Goal: Transaction & Acquisition: Purchase product/service

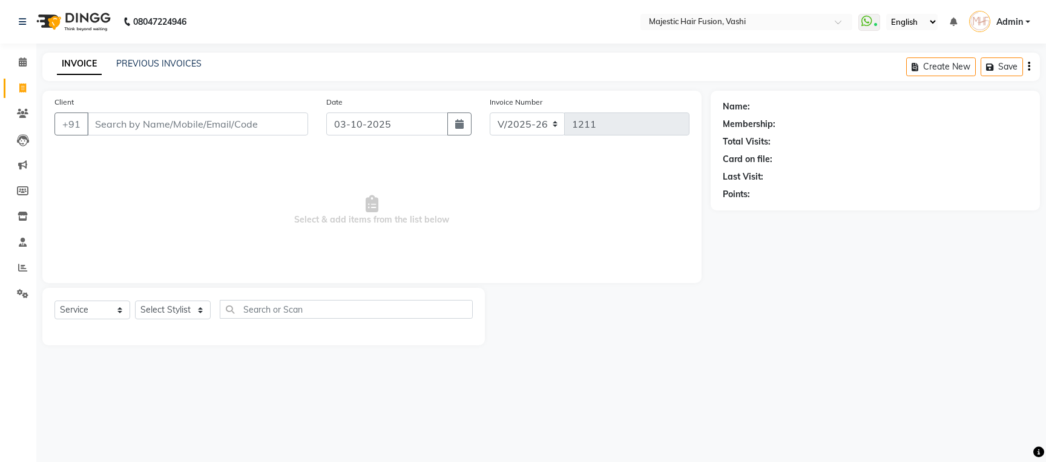
select select "559"
select select "service"
click at [209, 122] on input "Client" at bounding box center [197, 124] width 221 height 23
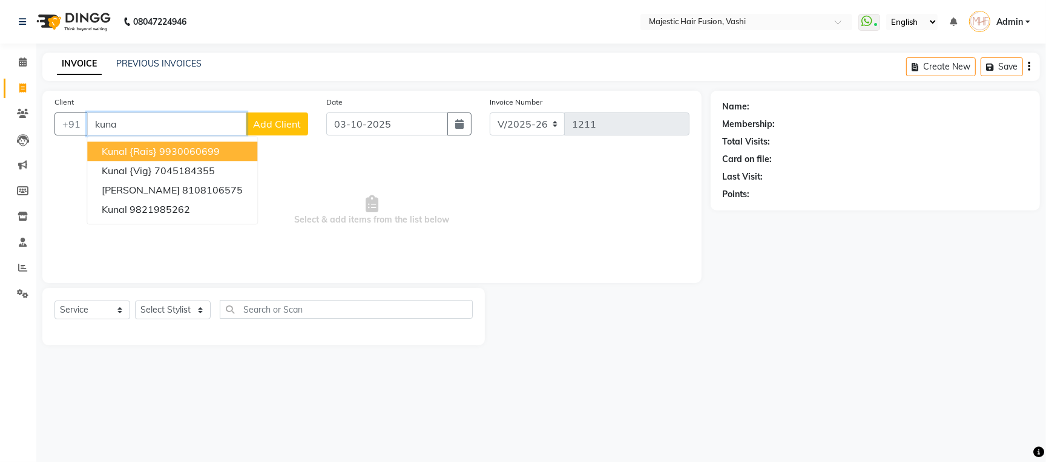
click at [190, 152] on ngb-highlight "9930060699" at bounding box center [189, 151] width 61 height 12
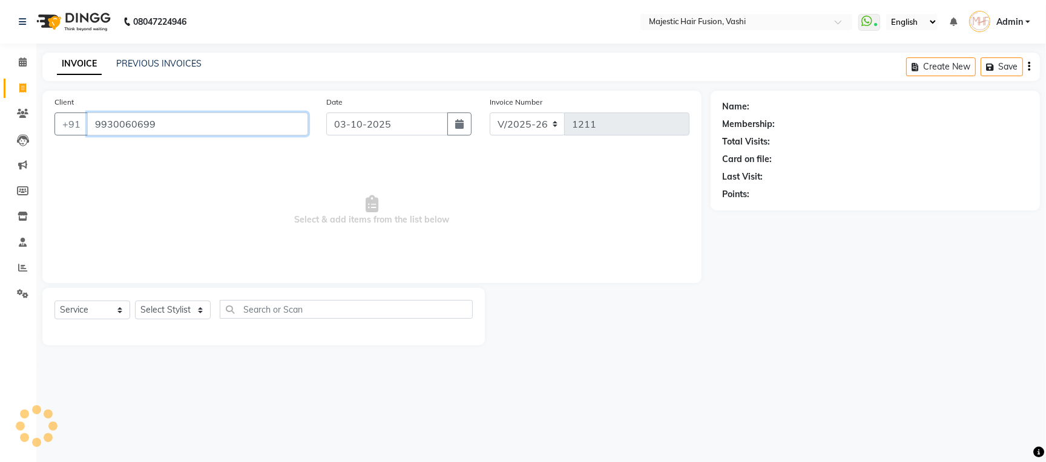
type input "9930060699"
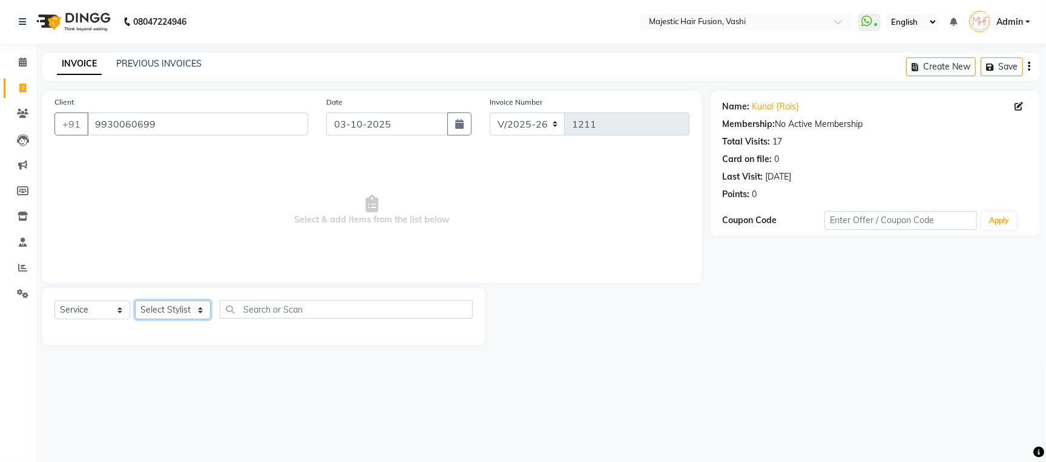
click at [175, 307] on select "Select Stylist [PERSON_NAME] [PERSON_NAME] [PERSON_NAME] [PERSON_NAME] Raise [P…" at bounding box center [173, 310] width 76 height 19
click at [772, 107] on link "Kunal {Rais}" at bounding box center [775, 106] width 47 height 13
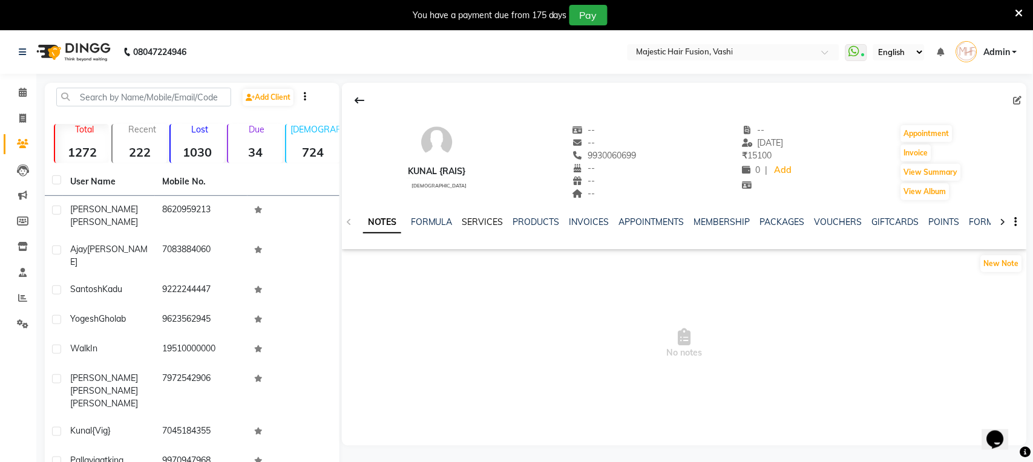
click at [471, 226] on link "SERVICES" at bounding box center [482, 222] width 41 height 11
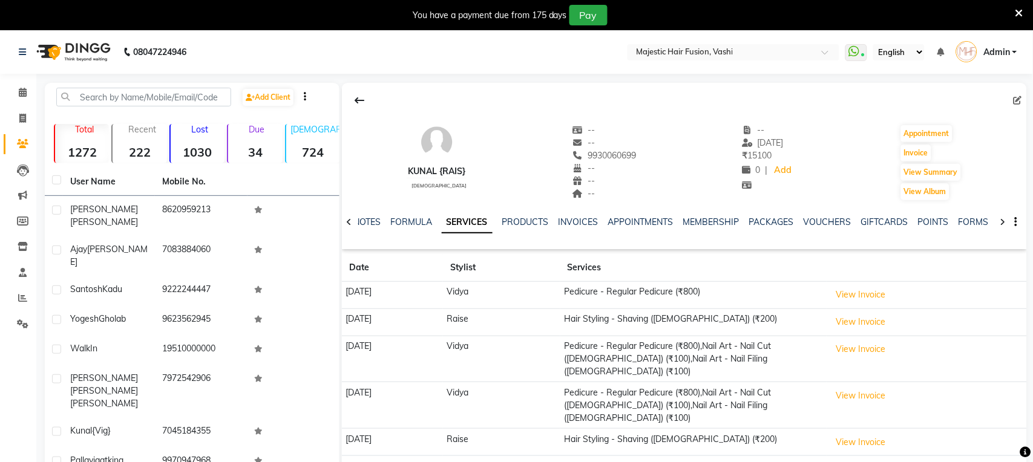
click at [1020, 15] on icon at bounding box center [1019, 13] width 8 height 11
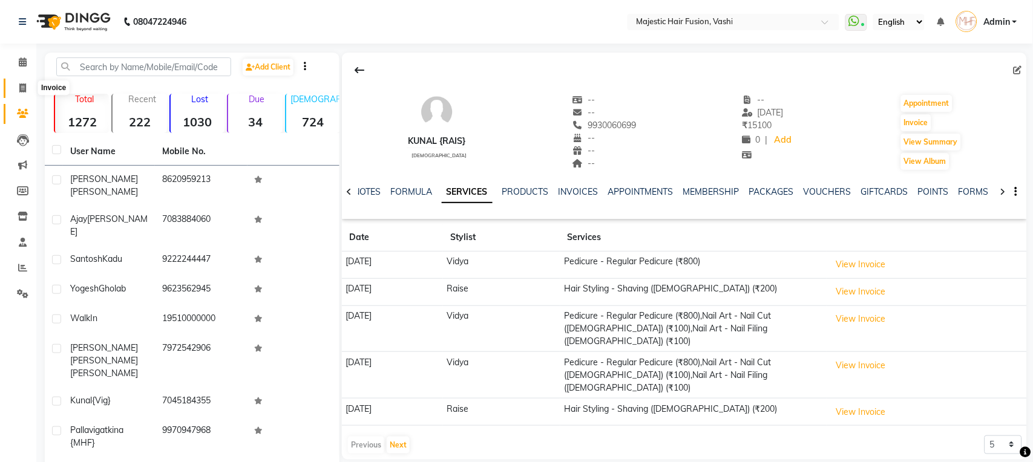
click at [19, 87] on icon at bounding box center [22, 88] width 7 height 9
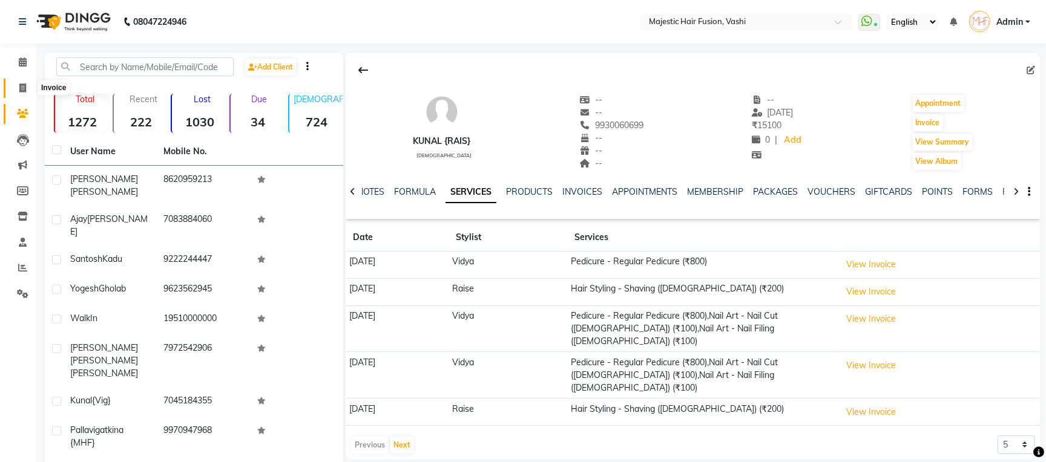
select select "service"
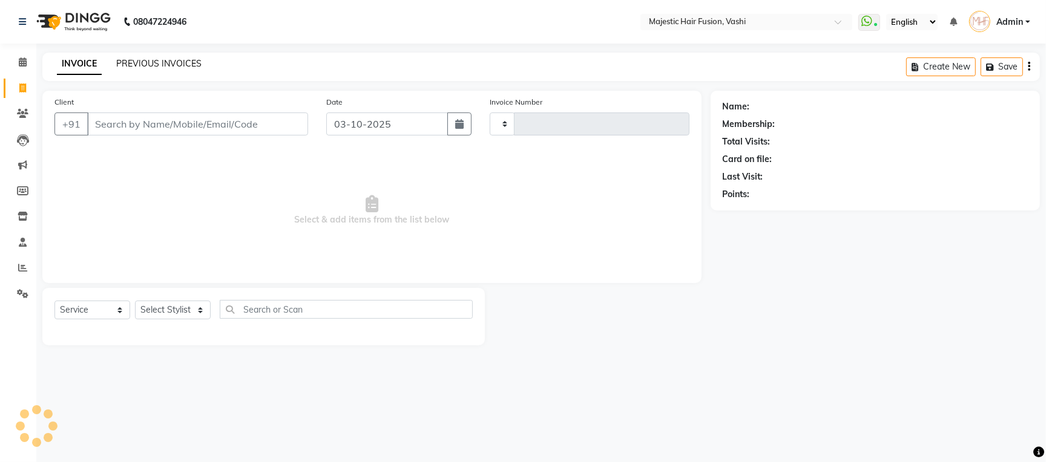
type input "1211"
select select "559"
click at [145, 123] on input "Client" at bounding box center [197, 124] width 221 height 23
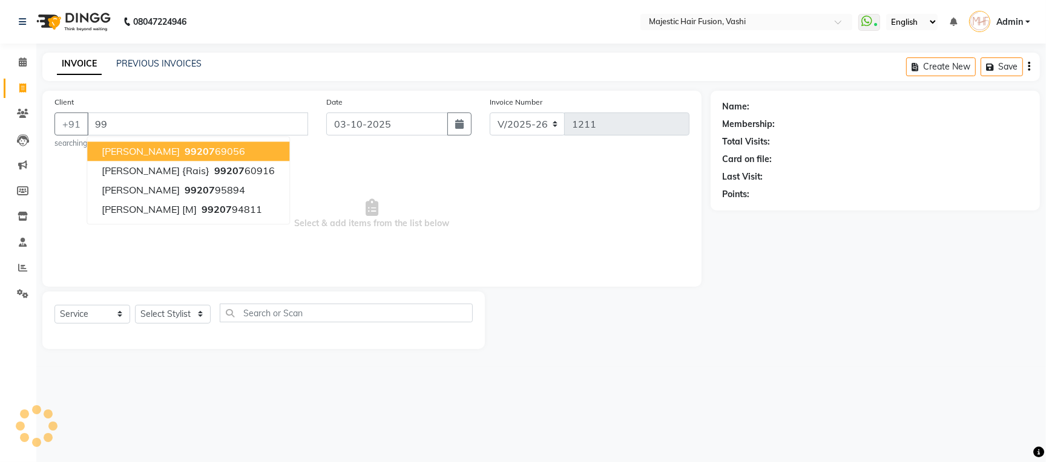
type input "9"
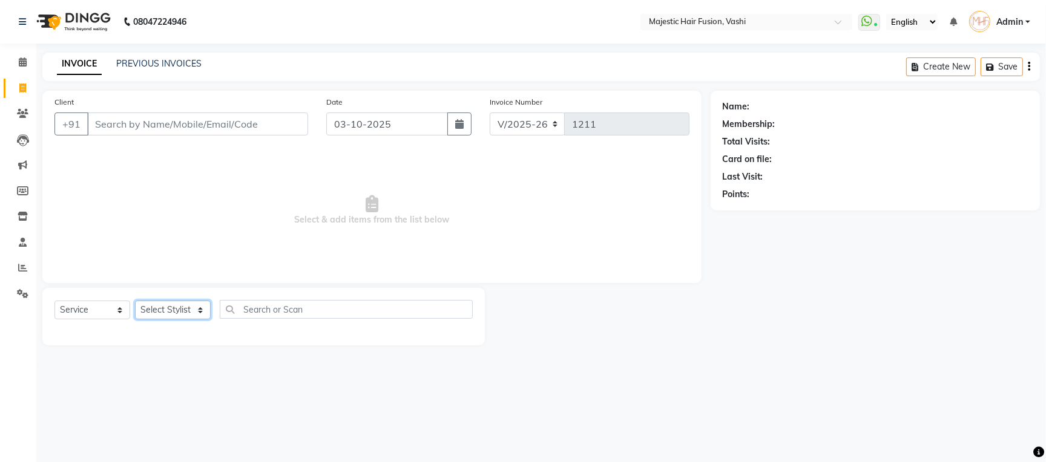
click at [177, 312] on select "Select Stylist [PERSON_NAME] [PERSON_NAME] [PERSON_NAME] [PERSON_NAME] Raise [P…" at bounding box center [173, 310] width 76 height 19
select select "48869"
click at [135, 301] on select "Select Stylist [PERSON_NAME] [PERSON_NAME] [PERSON_NAME] [PERSON_NAME] Raise [P…" at bounding box center [173, 310] width 76 height 19
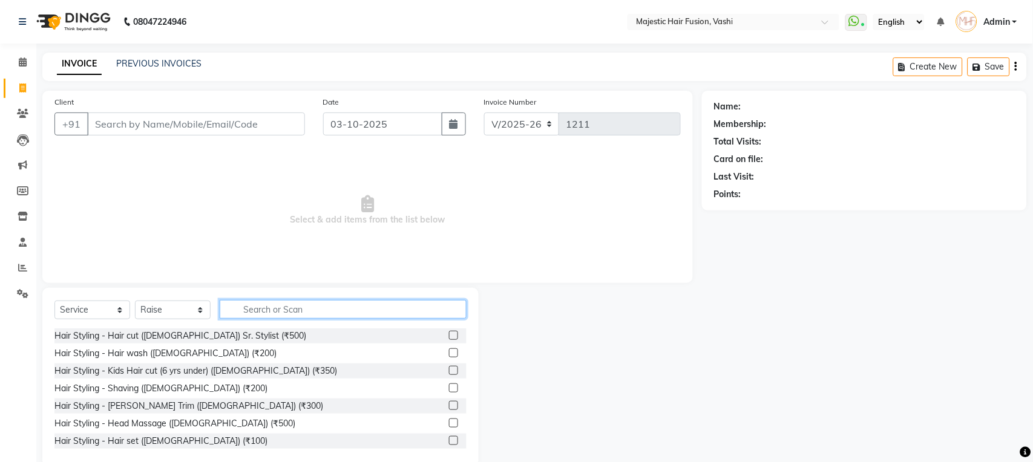
click at [295, 309] on input "text" at bounding box center [343, 309] width 247 height 19
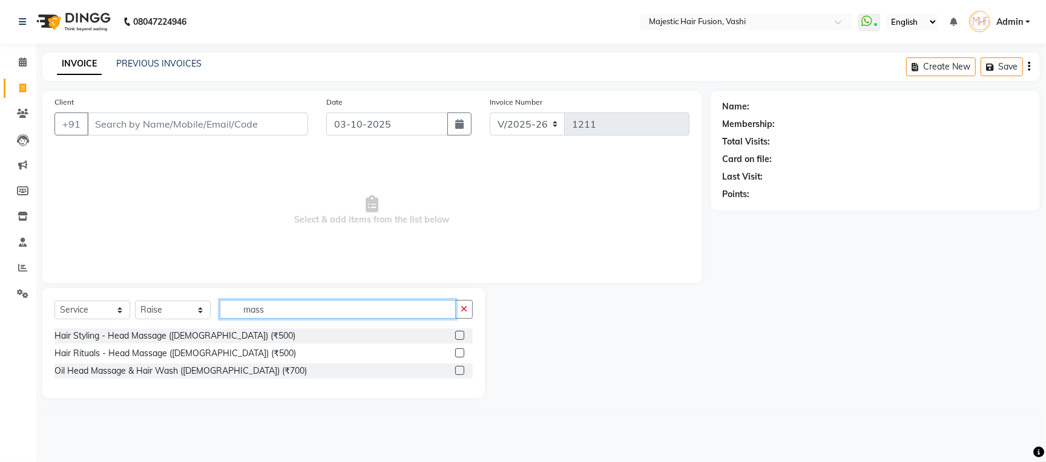
type input "mass"
click at [459, 334] on label at bounding box center [459, 335] width 9 height 9
click at [459, 334] on input "checkbox" at bounding box center [459, 336] width 8 height 8
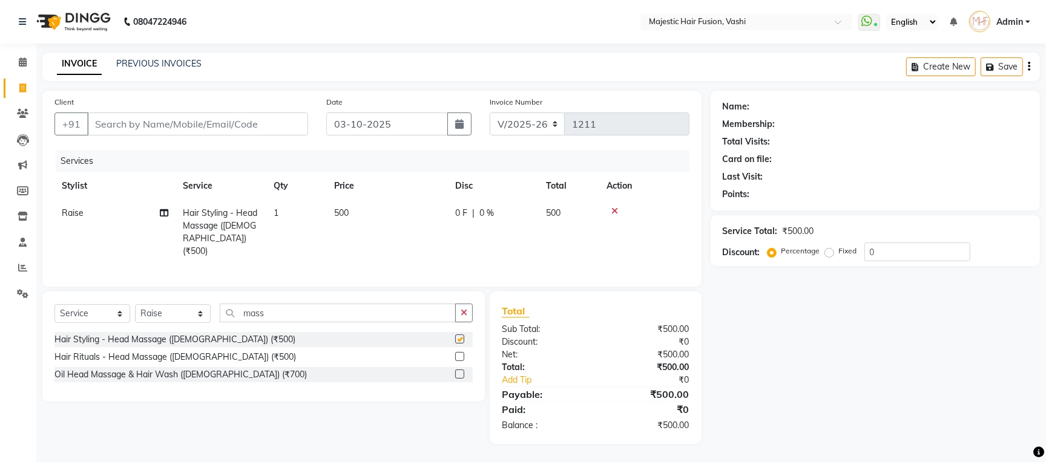
checkbox input "false"
click at [466, 315] on button "button" at bounding box center [464, 313] width 18 height 19
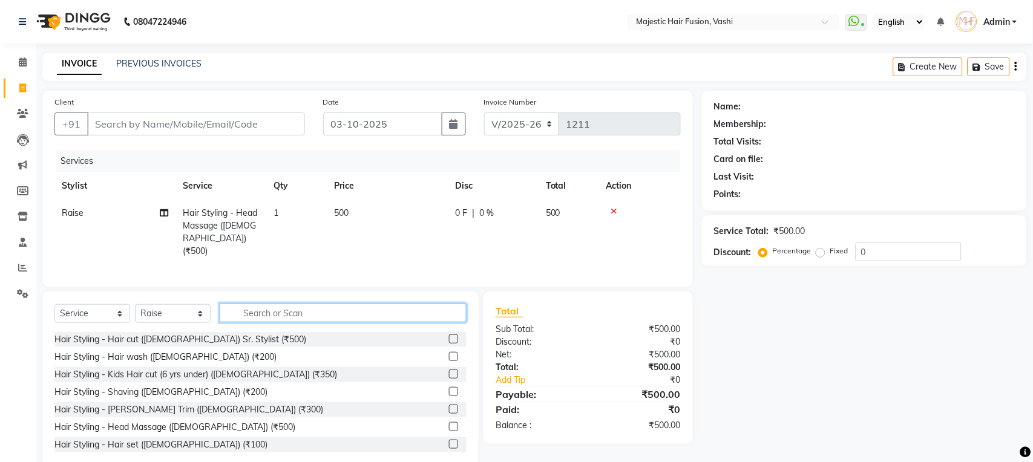
scroll to position [26, 0]
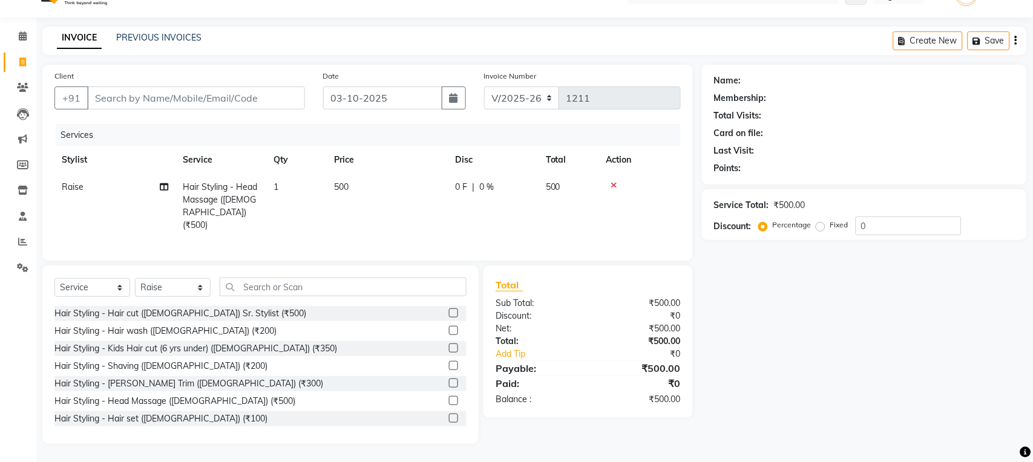
click at [449, 385] on label at bounding box center [453, 383] width 9 height 9
click at [449, 385] on input "checkbox" at bounding box center [453, 384] width 8 height 8
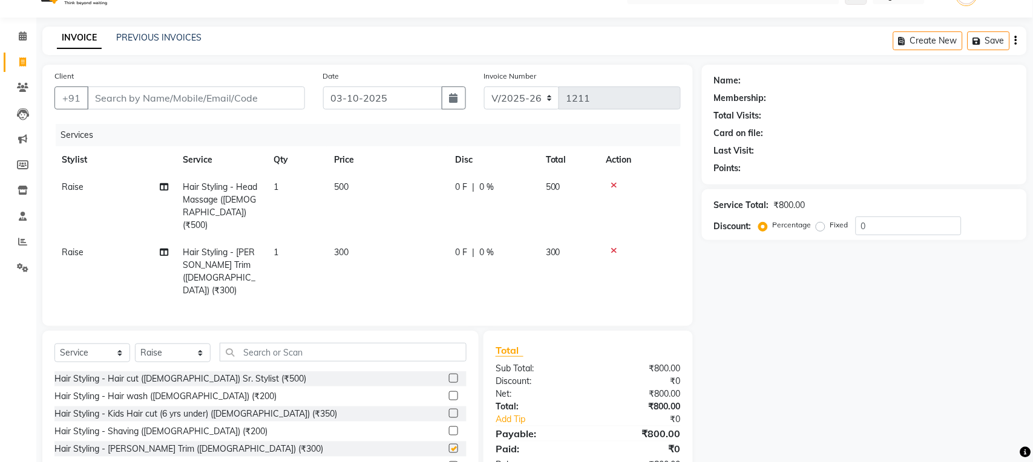
checkbox input "false"
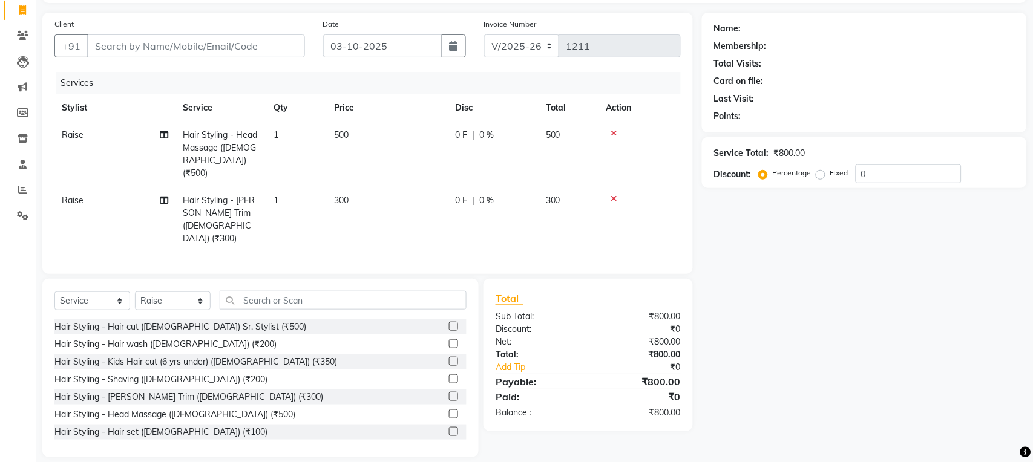
click at [438, 187] on td "300" at bounding box center [387, 219] width 121 height 65
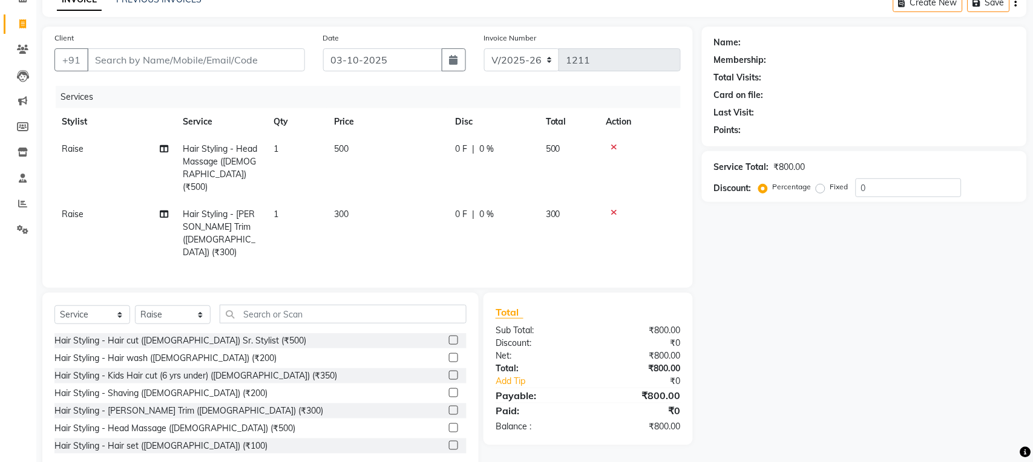
select select "48869"
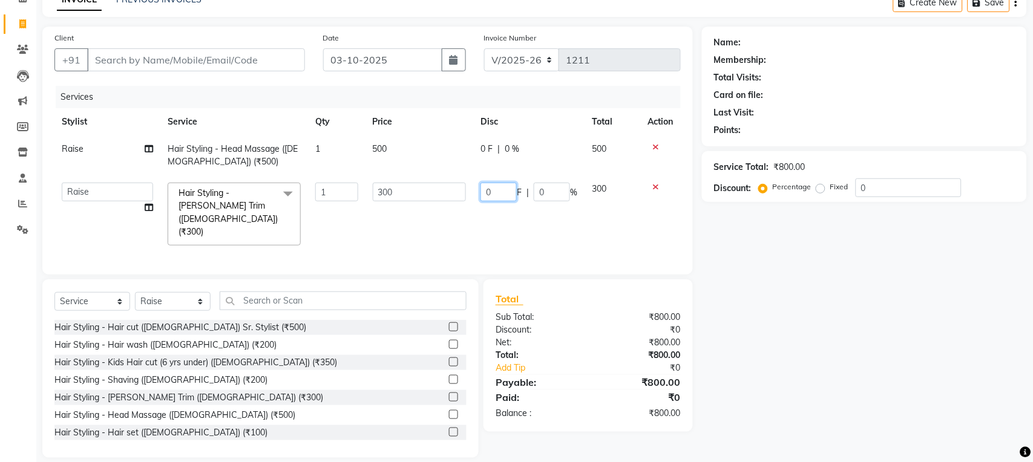
click at [480, 188] on input "0" at bounding box center [498, 192] width 36 height 19
type input "100"
drag, startPoint x: 480, startPoint y: 153, endPoint x: 474, endPoint y: 156, distance: 7.3
click at [480, 153] on div "0 F | 0 %" at bounding box center [528, 149] width 97 height 13
select select "48869"
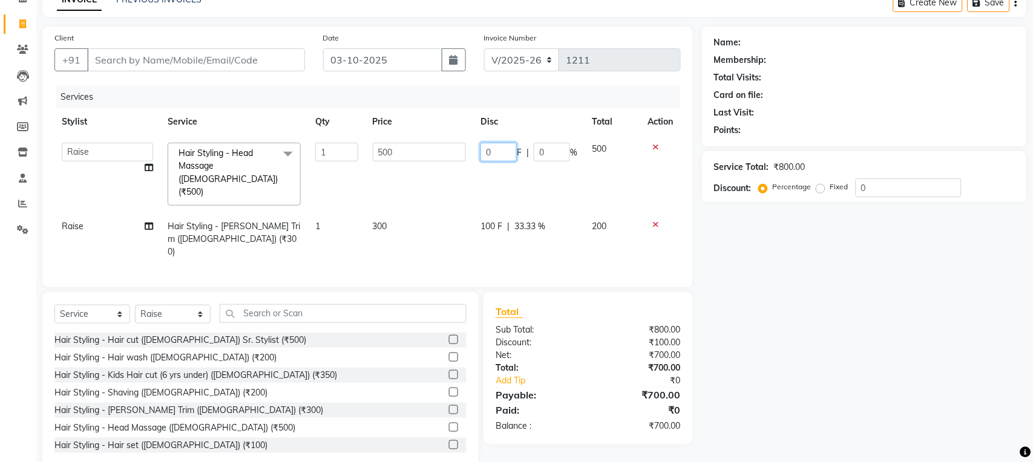
click at [485, 149] on input "0" at bounding box center [498, 152] width 36 height 19
type input "100"
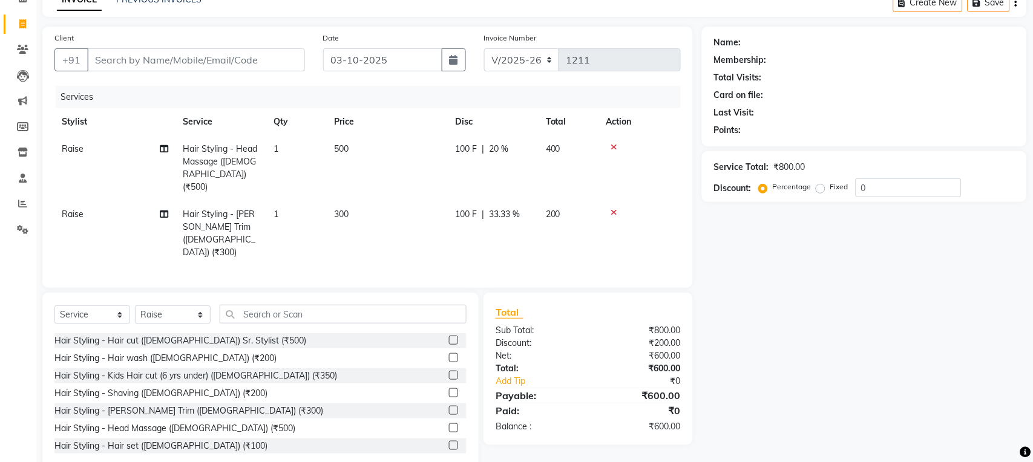
click at [752, 328] on div "Name: Membership: Total Visits: Card on file: Last Visit: Points: Service Total…" at bounding box center [869, 249] width 334 height 445
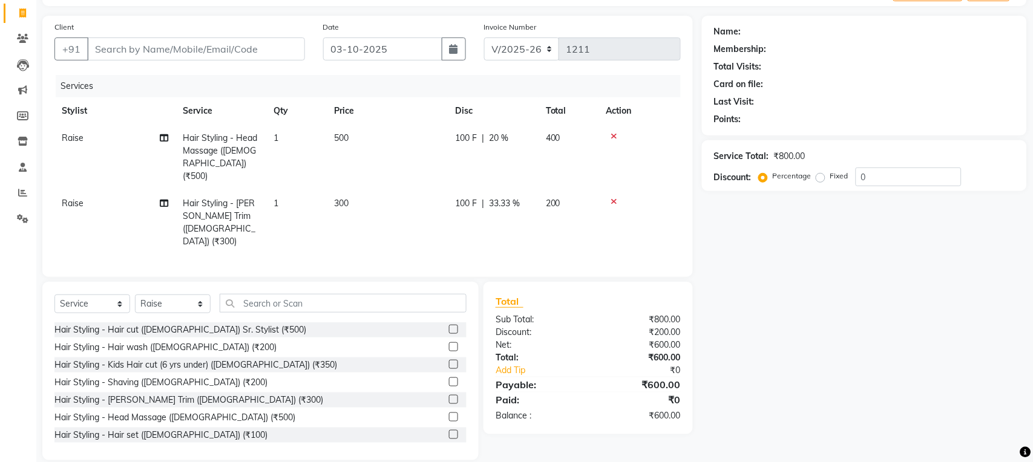
scroll to position [78, 0]
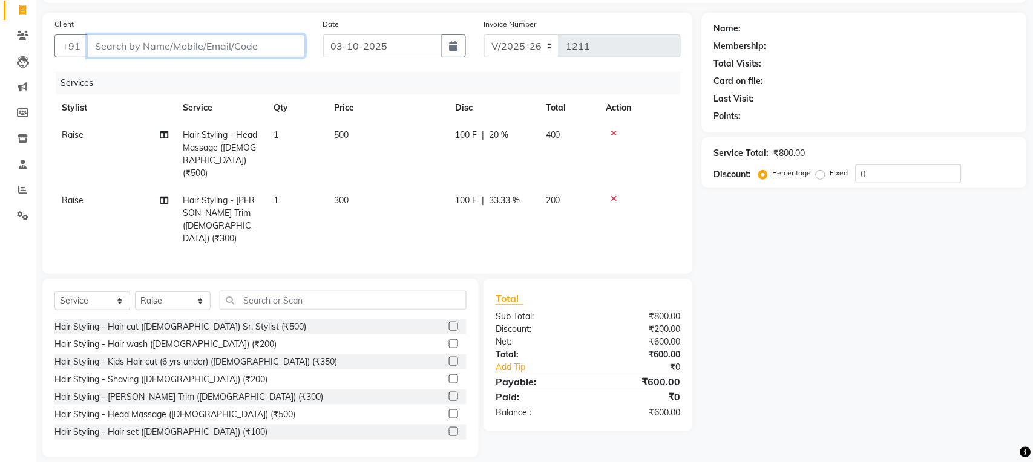
click at [226, 47] on input "Client" at bounding box center [196, 45] width 218 height 23
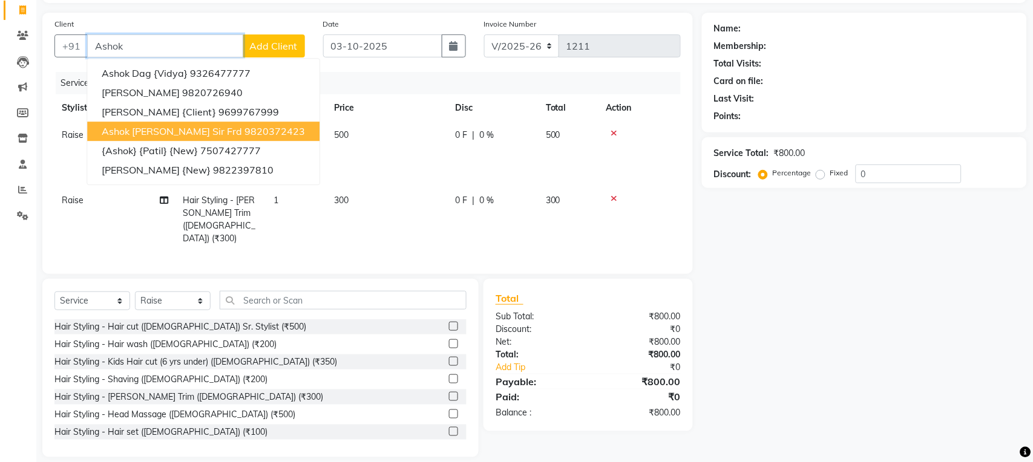
click at [244, 131] on ngb-highlight "9820372423" at bounding box center [274, 131] width 61 height 12
type input "9820372423"
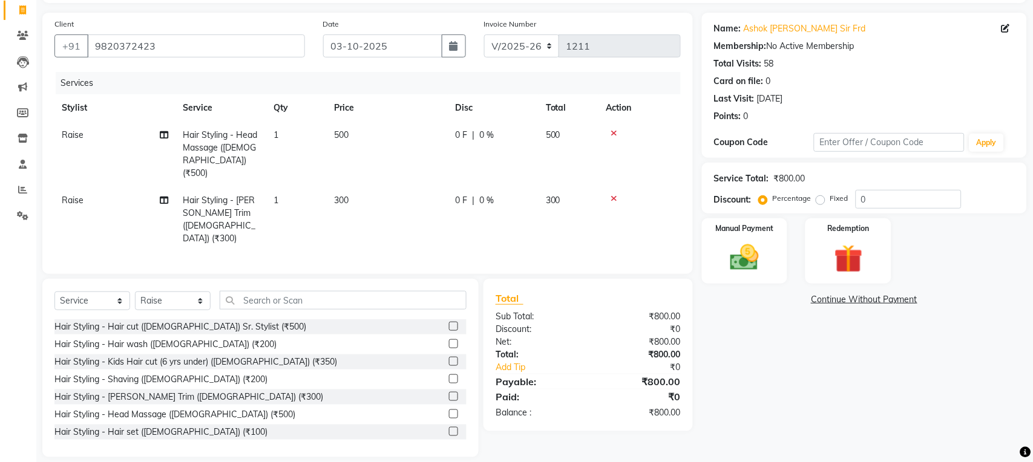
click at [442, 133] on td "500" at bounding box center [387, 154] width 121 height 65
select select "48869"
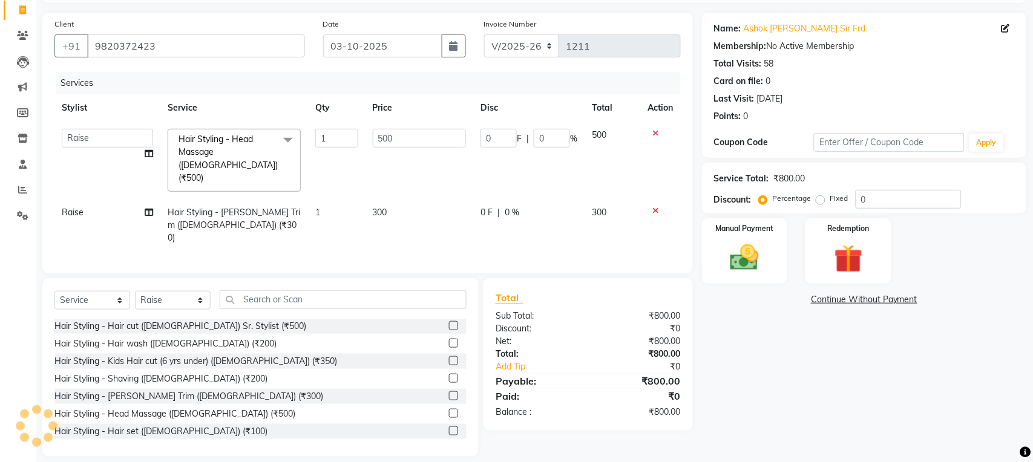
scroll to position [64, 0]
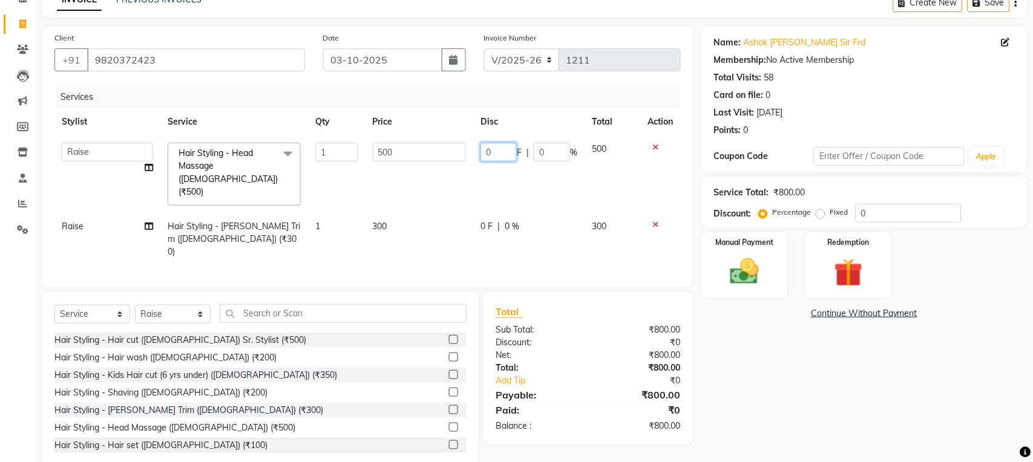
click at [482, 147] on input "0" at bounding box center [498, 152] width 36 height 19
type input "100"
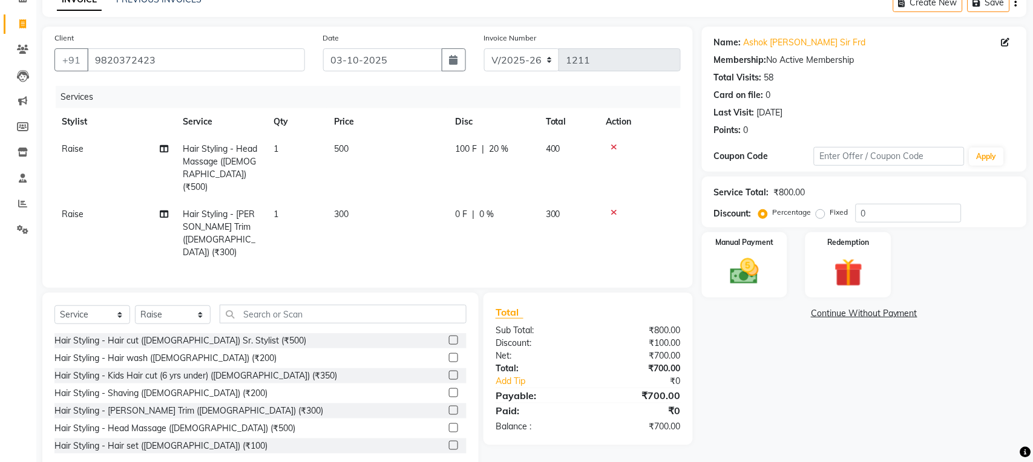
click at [479, 203] on td "0 F | 0 %" at bounding box center [493, 233] width 91 height 65
select select "48869"
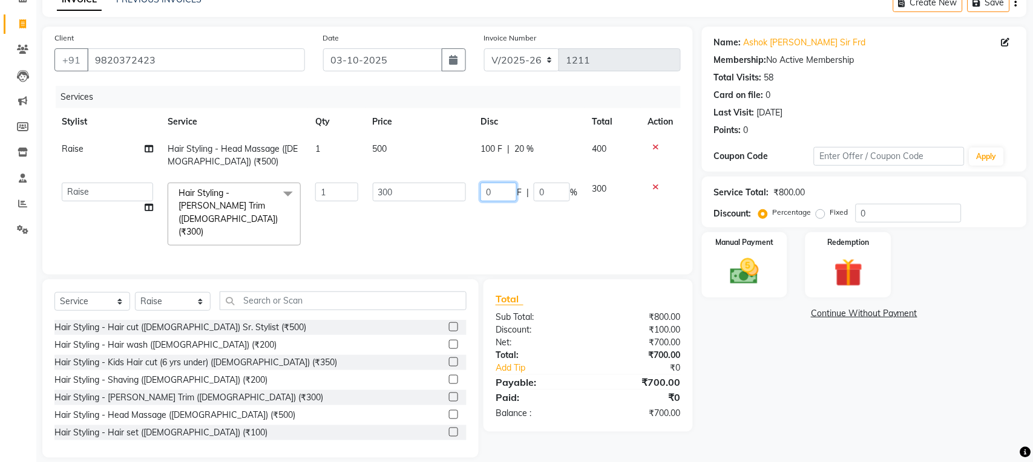
click at [482, 183] on input "0" at bounding box center [498, 192] width 36 height 19
type input "100"
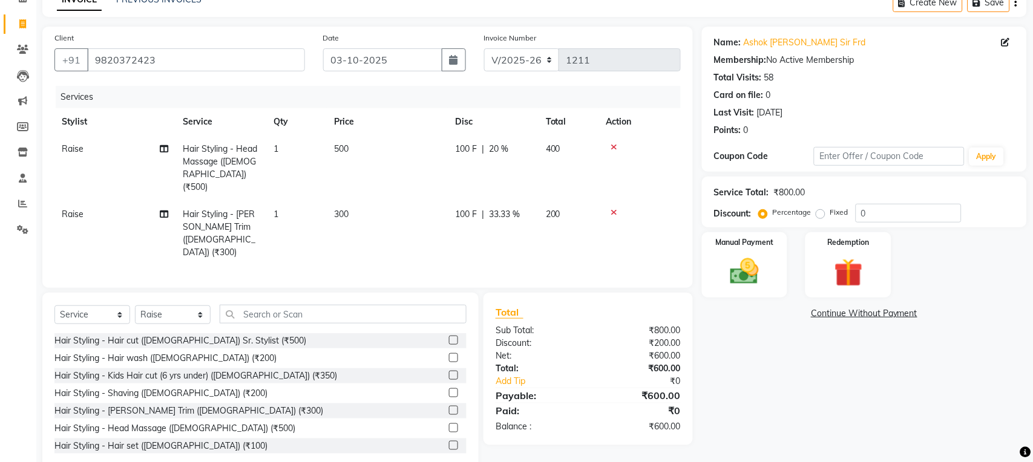
click at [770, 392] on div "Name: [PERSON_NAME] [PERSON_NAME] Sir Frd Membership: No Active Membership Tota…" at bounding box center [869, 249] width 334 height 445
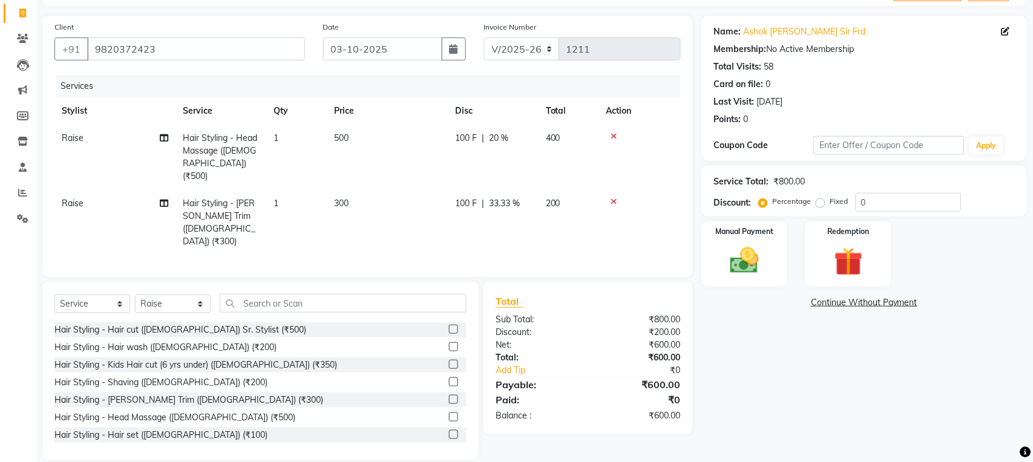
scroll to position [78, 0]
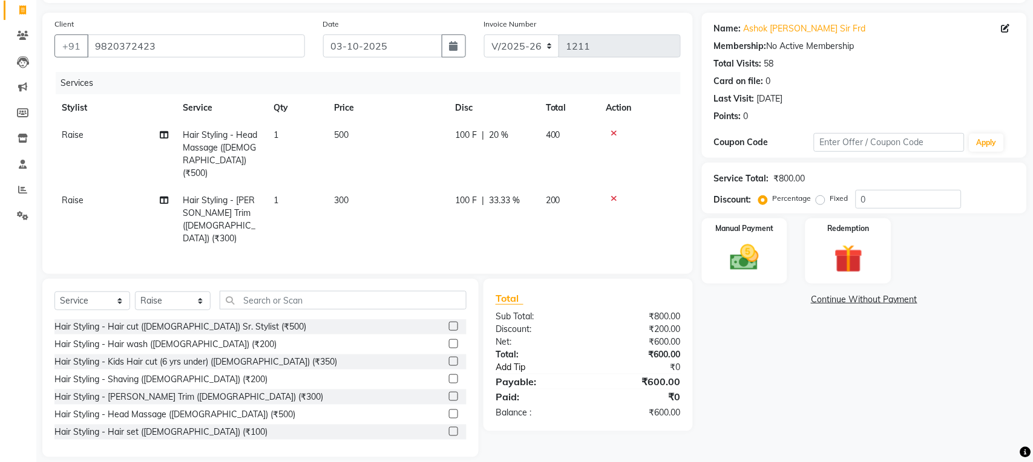
click at [510, 361] on link "Add Tip" at bounding box center [546, 367] width 119 height 13
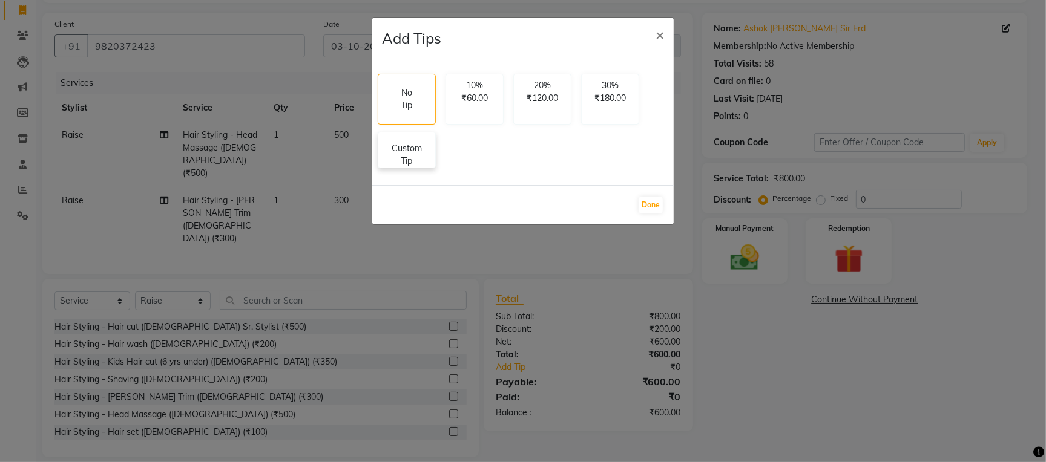
click at [394, 161] on p "Custom Tip" at bounding box center [406, 154] width 42 height 25
select select "48869"
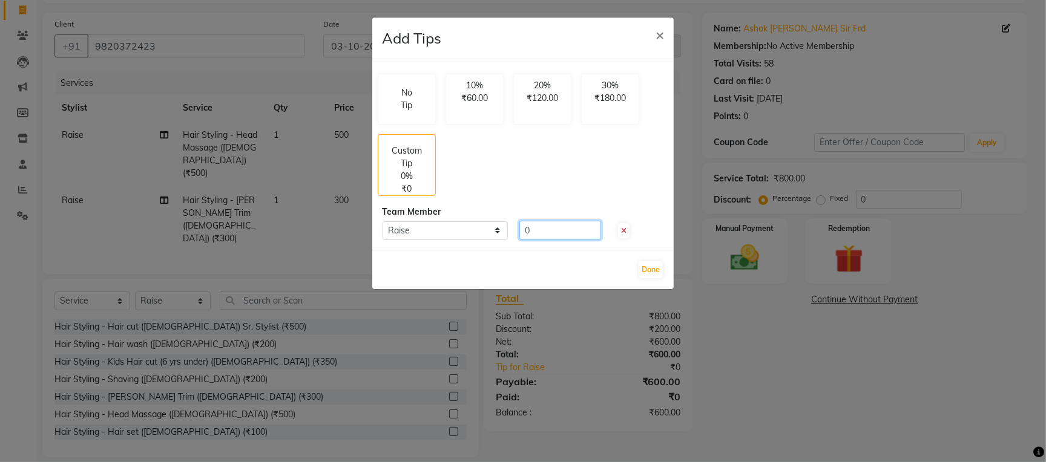
click at [519, 224] on input "0" at bounding box center [560, 230] width 82 height 19
type input "150"
click at [652, 264] on button "Done" at bounding box center [650, 269] width 24 height 17
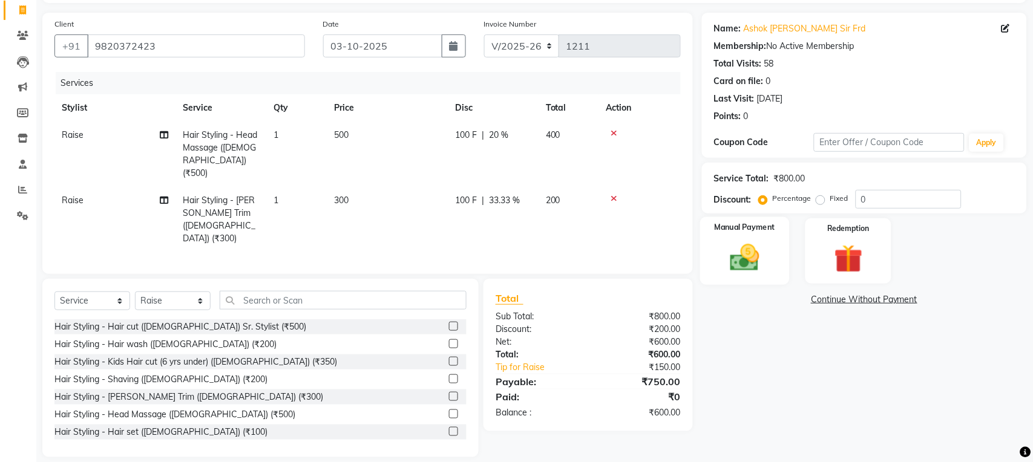
click at [744, 260] on img at bounding box center [745, 258] width 48 height 34
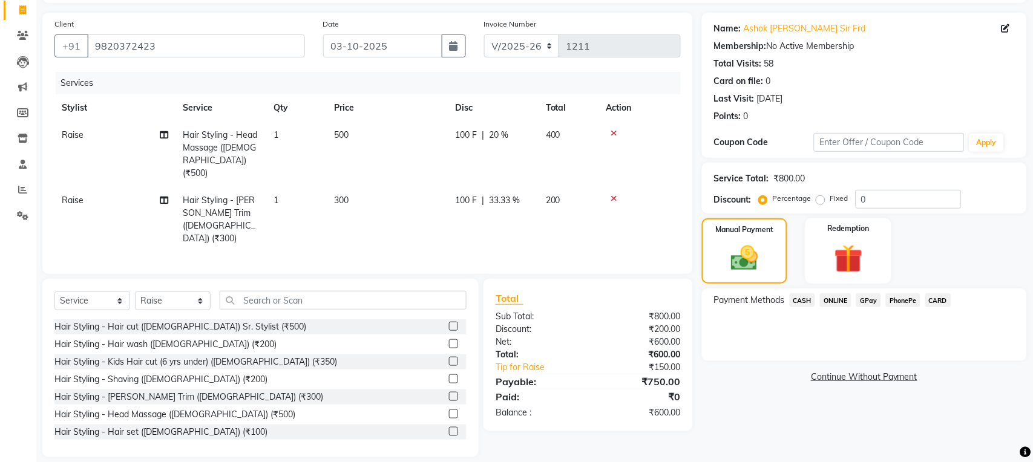
click at [940, 300] on span "CARD" at bounding box center [938, 300] width 26 height 14
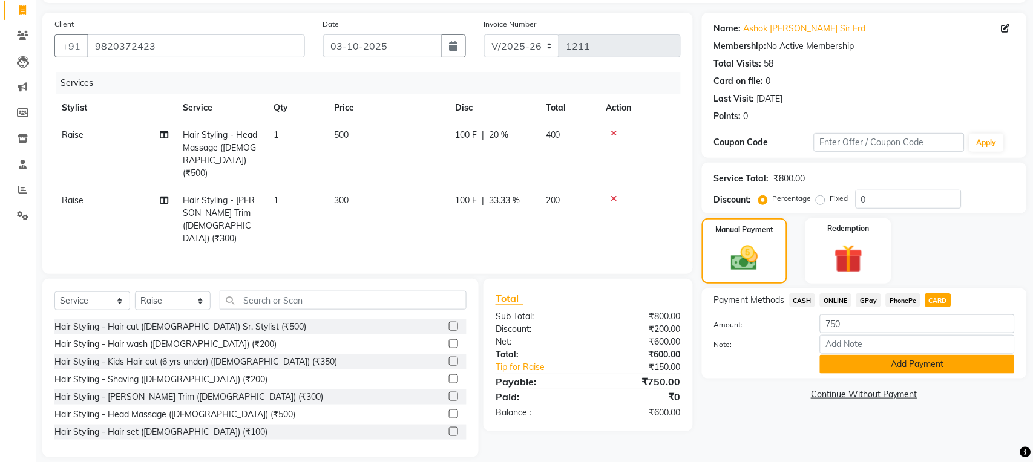
click at [924, 366] on button "Add Payment" at bounding box center [917, 364] width 195 height 19
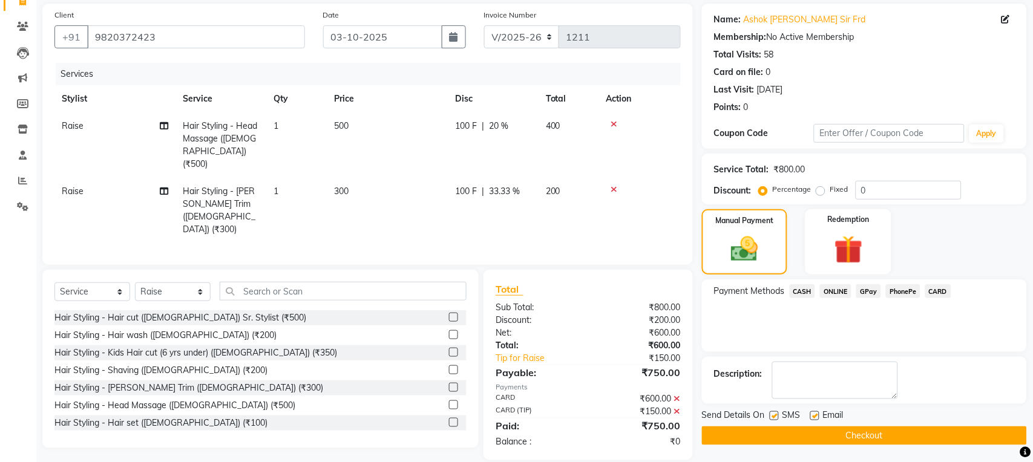
scroll to position [90, 0]
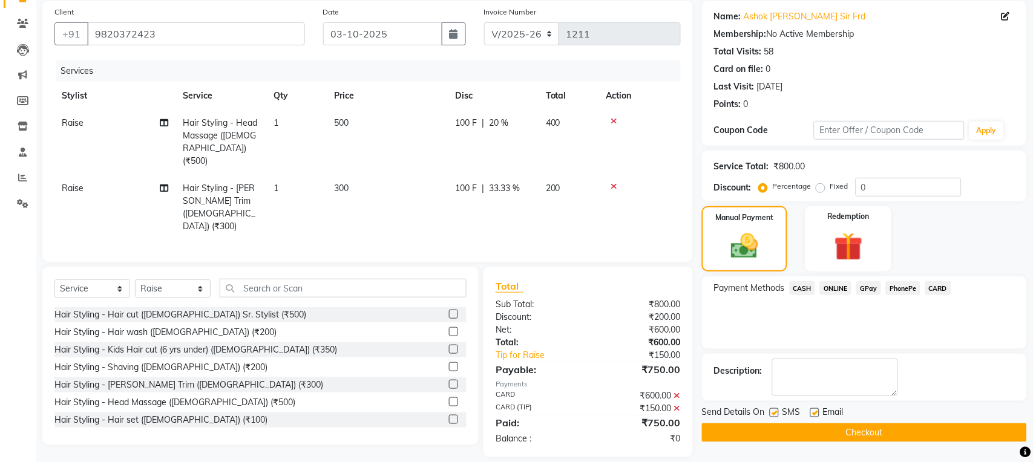
click at [772, 415] on label at bounding box center [774, 412] width 9 height 9
click at [772, 415] on input "checkbox" at bounding box center [774, 414] width 8 height 8
checkbox input "false"
click at [815, 415] on label at bounding box center [814, 412] width 9 height 9
click at [815, 415] on input "checkbox" at bounding box center [814, 414] width 8 height 8
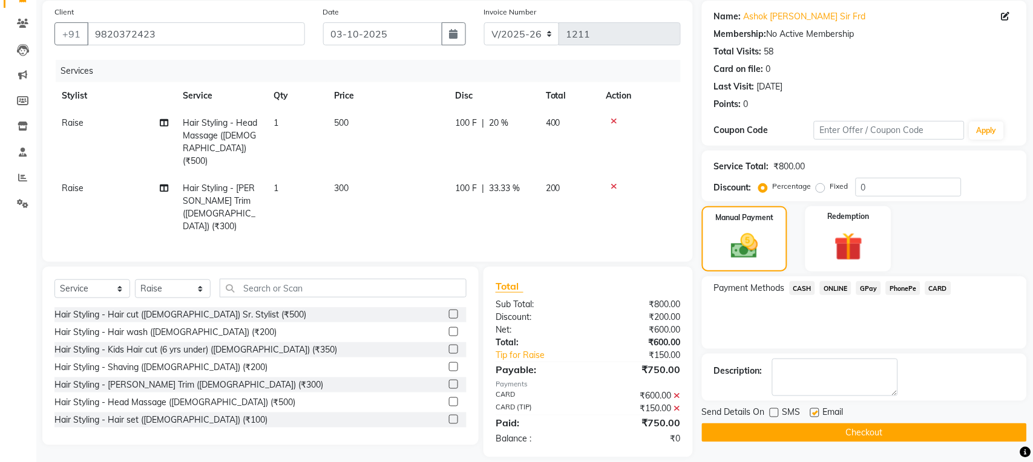
checkbox input "false"
click at [811, 434] on button "Checkout" at bounding box center [864, 433] width 325 height 19
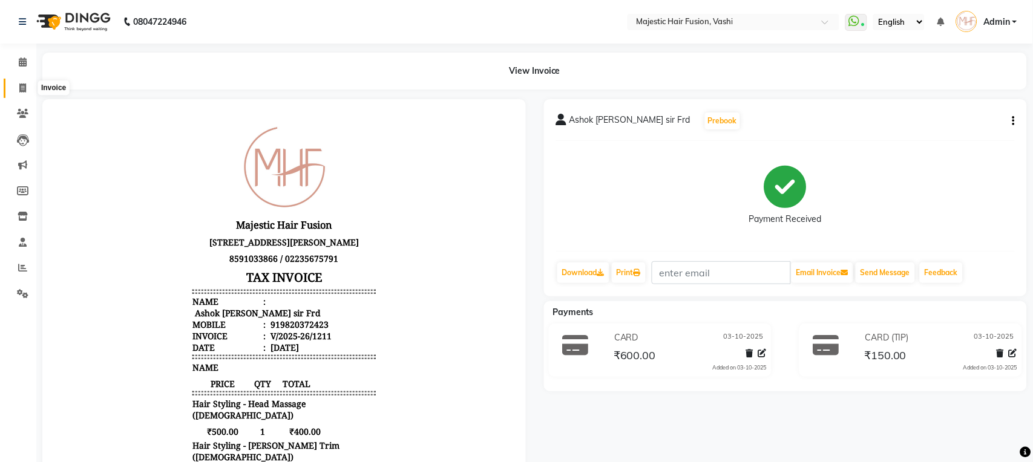
click at [20, 88] on icon at bounding box center [22, 88] width 7 height 9
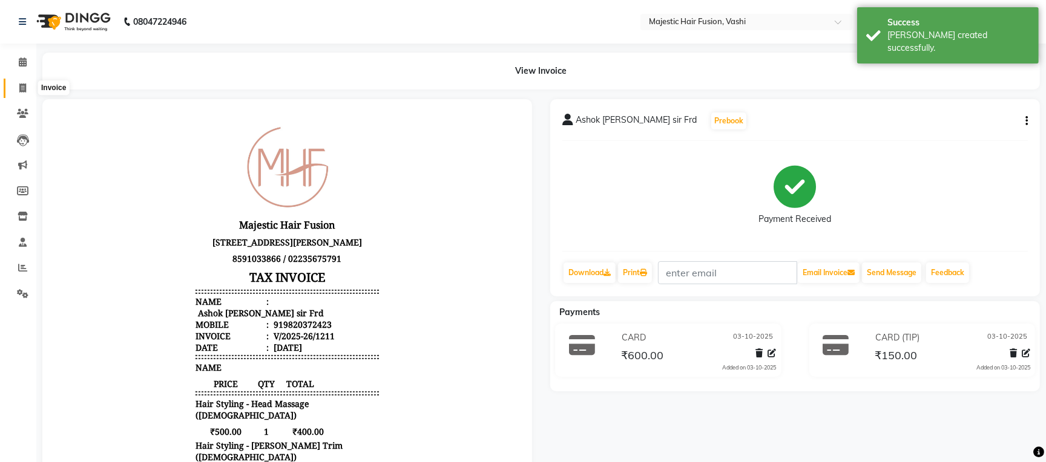
select select "559"
select select "service"
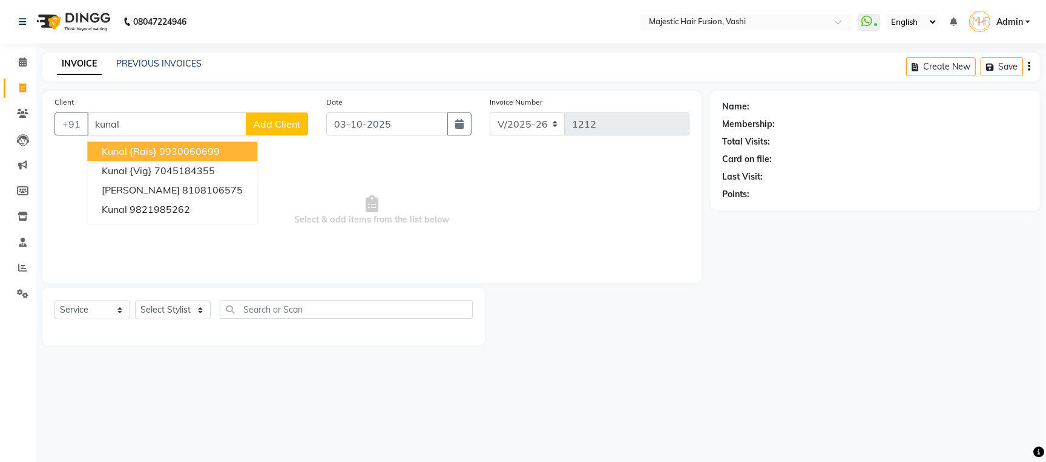
click at [186, 149] on ngb-highlight "9930060699" at bounding box center [189, 151] width 61 height 12
type input "9930060699"
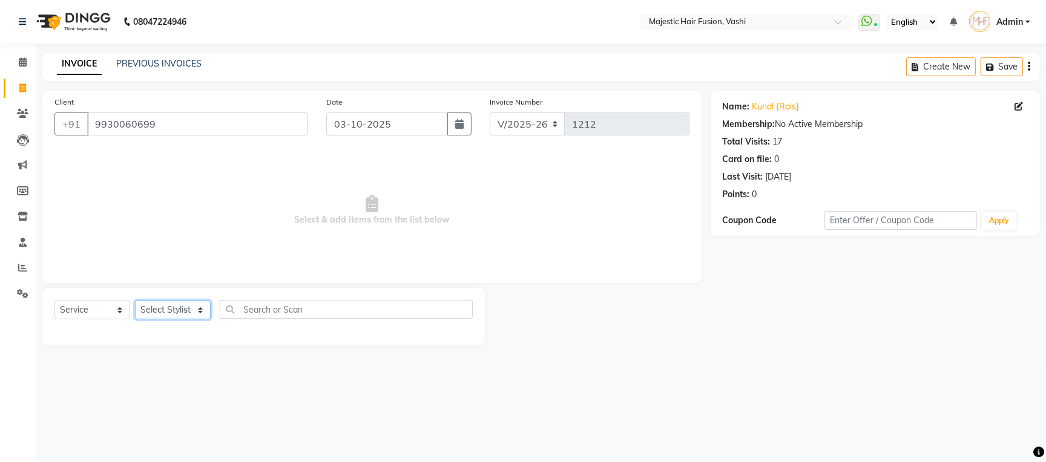
click at [191, 311] on select "Select Stylist [PERSON_NAME] [PERSON_NAME] [PERSON_NAME] [PERSON_NAME] Raise [P…" at bounding box center [173, 310] width 76 height 19
select select "84386"
click at [135, 301] on select "Select Stylist [PERSON_NAME] [PERSON_NAME] [PERSON_NAME] [PERSON_NAME] Raise [P…" at bounding box center [173, 310] width 76 height 19
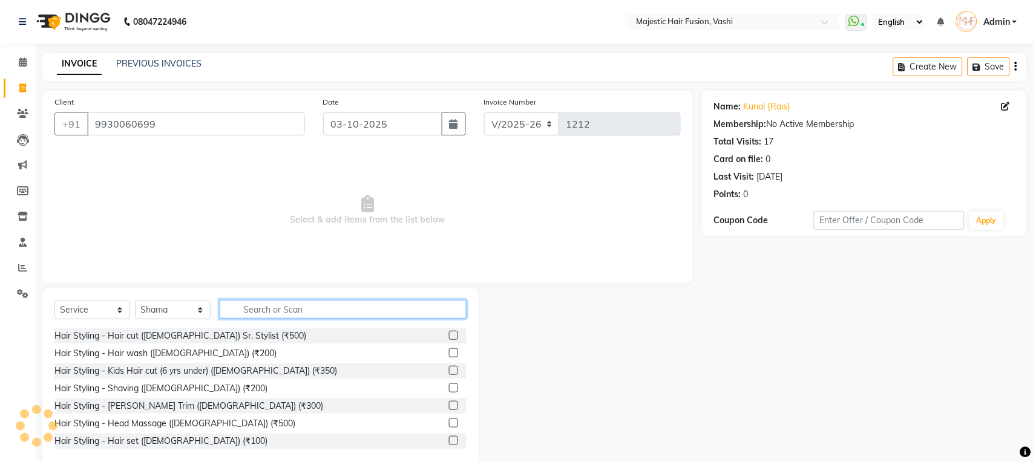
click at [275, 315] on input "text" at bounding box center [343, 309] width 247 height 19
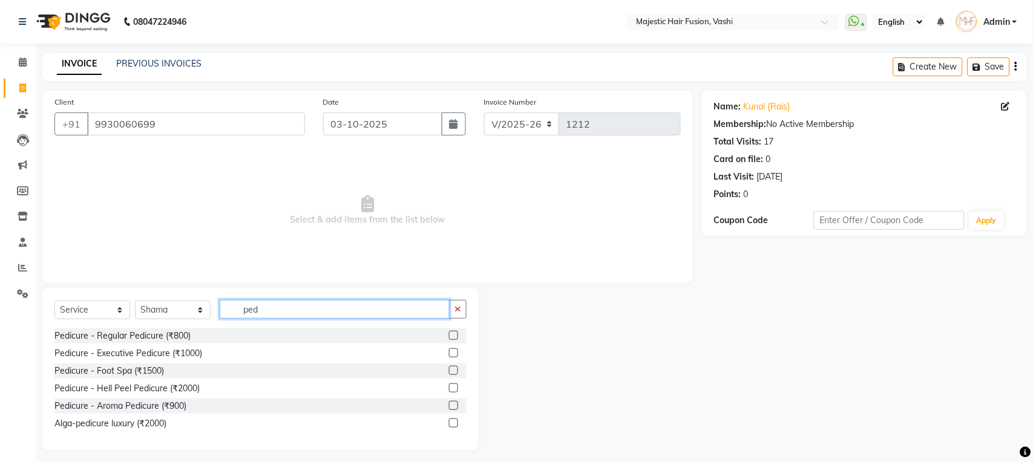
type input "ped"
click at [452, 338] on label at bounding box center [453, 335] width 9 height 9
click at [452, 338] on input "checkbox" at bounding box center [453, 336] width 8 height 8
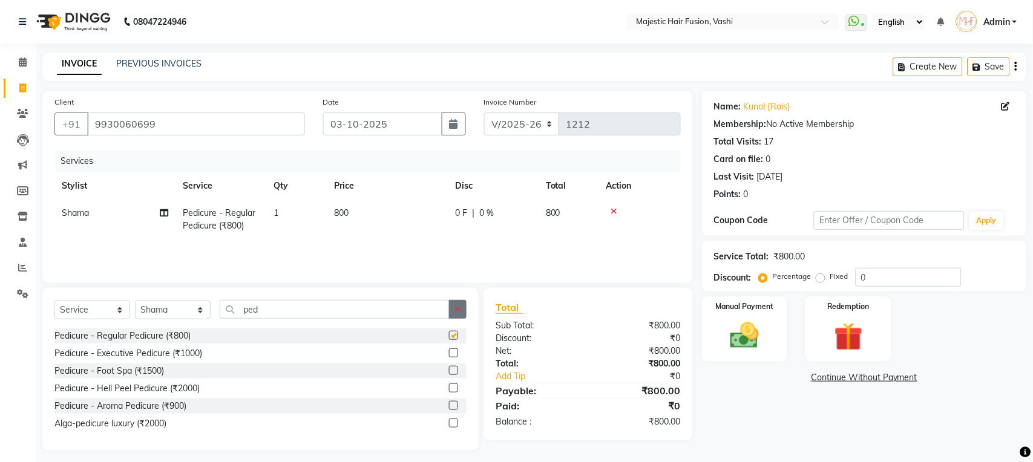
checkbox input "false"
drag, startPoint x: 460, startPoint y: 308, endPoint x: 382, endPoint y: 309, distance: 77.5
click at [459, 308] on icon "button" at bounding box center [457, 309] width 7 height 8
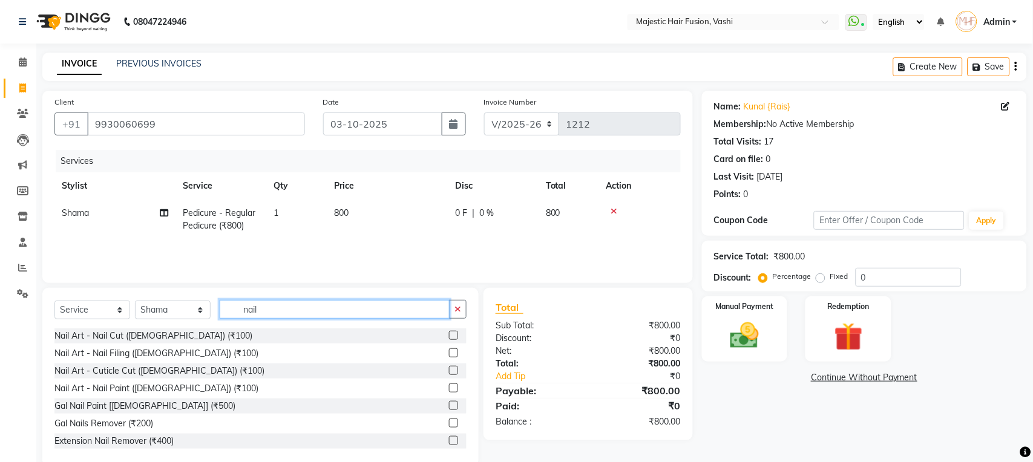
type input "nail"
click at [449, 337] on label at bounding box center [453, 335] width 9 height 9
click at [449, 337] on input "checkbox" at bounding box center [453, 336] width 8 height 8
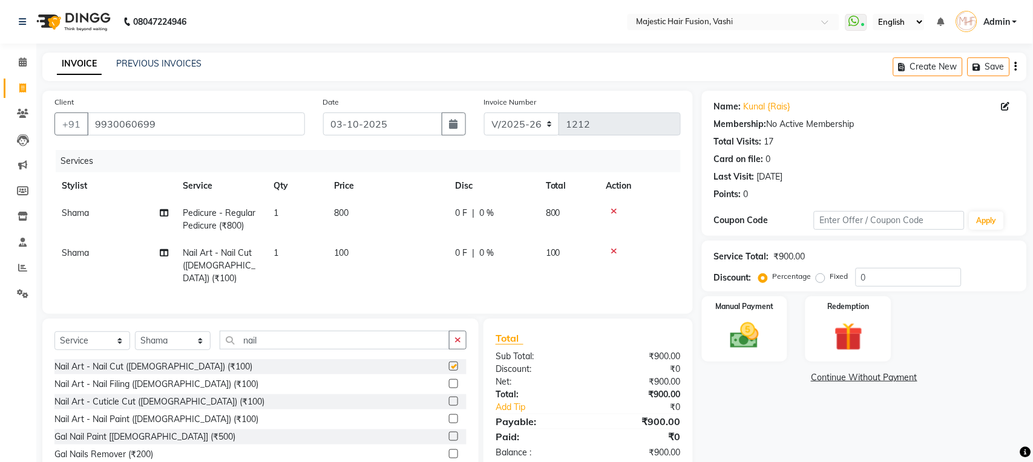
checkbox input "false"
click at [449, 383] on label at bounding box center [453, 383] width 9 height 9
click at [449, 383] on input "checkbox" at bounding box center [453, 385] width 8 height 8
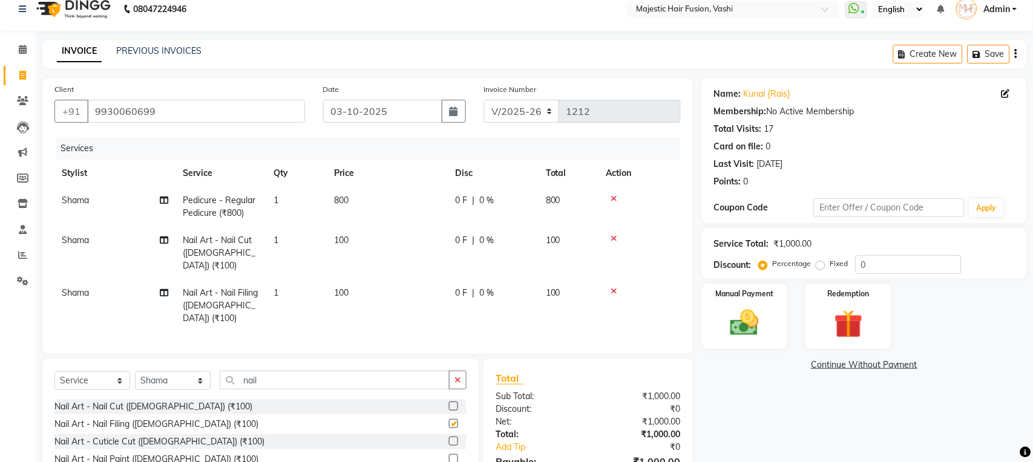
checkbox input "false"
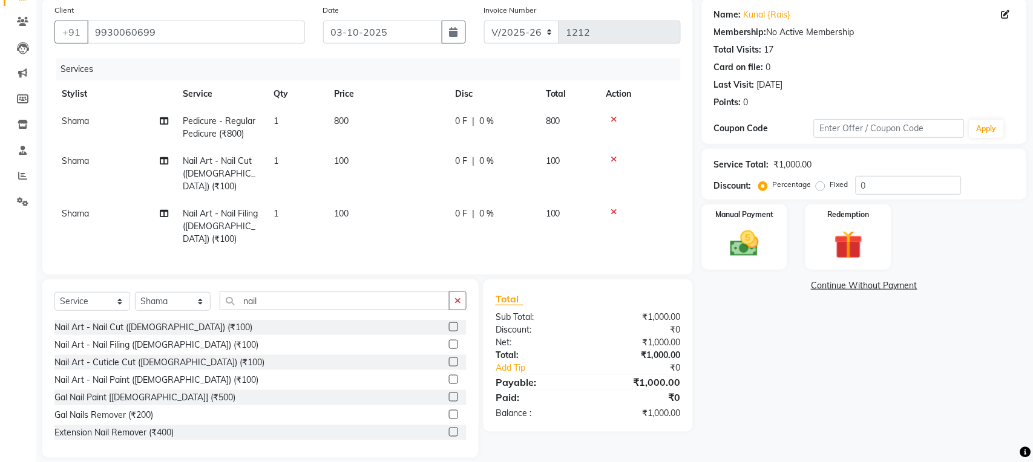
scroll to position [93, 0]
click at [755, 240] on img at bounding box center [745, 243] width 48 height 34
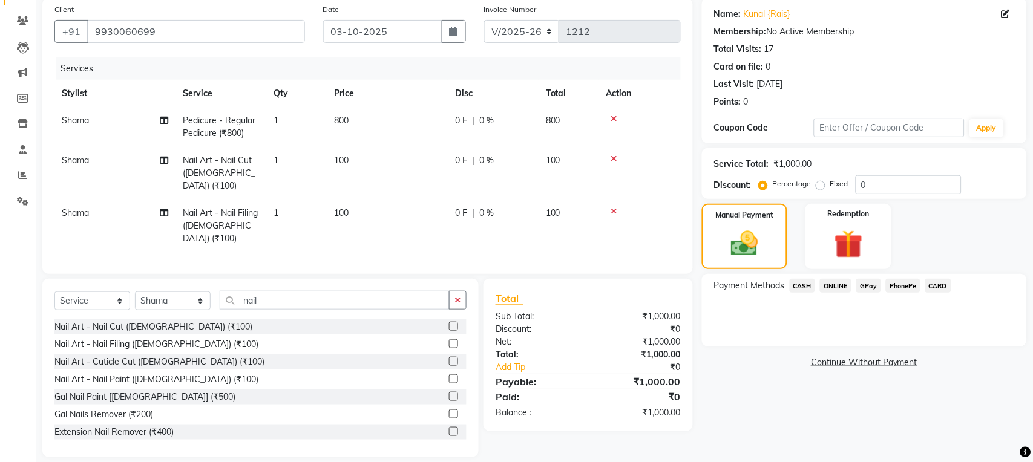
click at [802, 286] on span "CASH" at bounding box center [803, 286] width 26 height 14
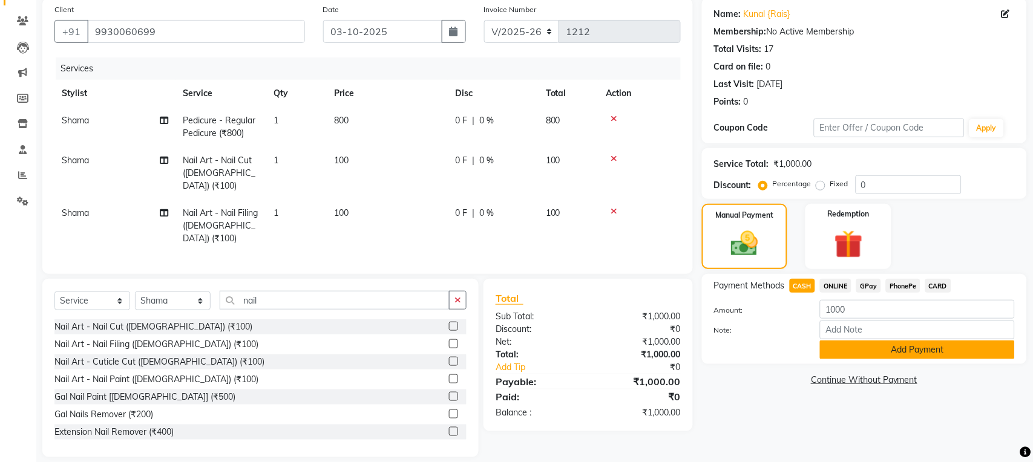
click at [867, 352] on button "Add Payment" at bounding box center [917, 350] width 195 height 19
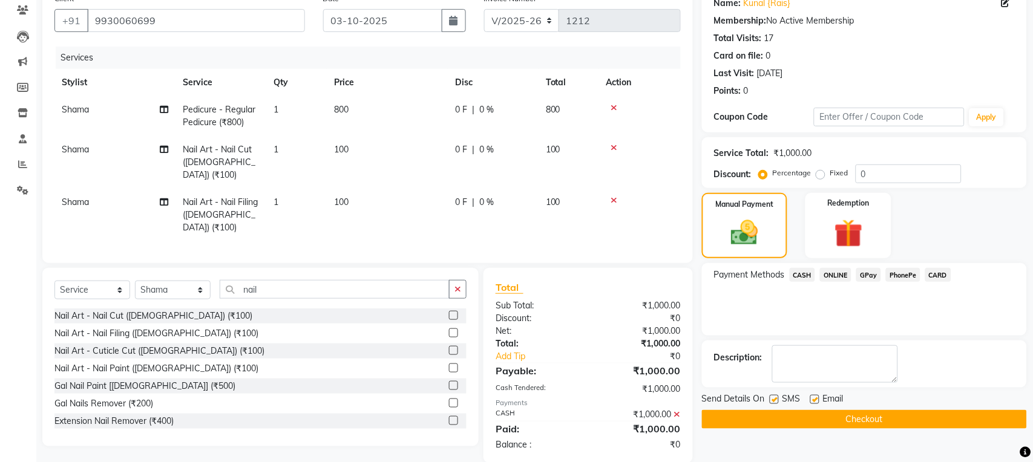
scroll to position [110, 0]
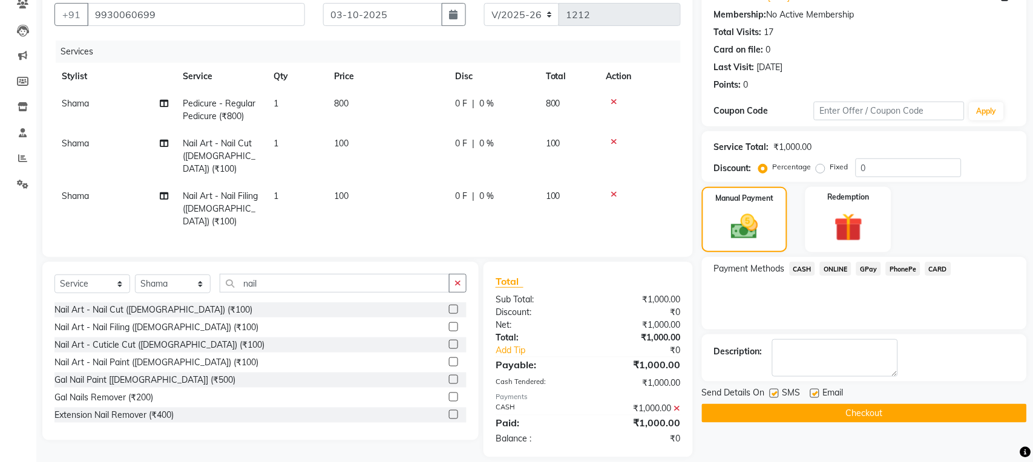
click at [772, 394] on label at bounding box center [774, 393] width 9 height 9
click at [772, 394] on input "checkbox" at bounding box center [774, 394] width 8 height 8
checkbox input "false"
drag, startPoint x: 815, startPoint y: 393, endPoint x: 812, endPoint y: 405, distance: 12.3
click at [815, 395] on label at bounding box center [814, 393] width 9 height 9
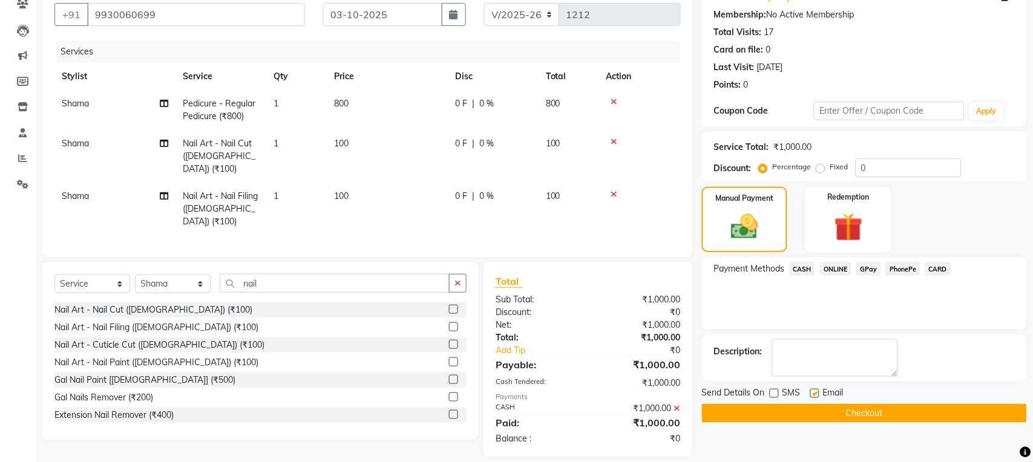
click at [815, 395] on input "checkbox" at bounding box center [814, 394] width 8 height 8
checkbox input "false"
click at [809, 411] on button "Checkout" at bounding box center [864, 413] width 325 height 19
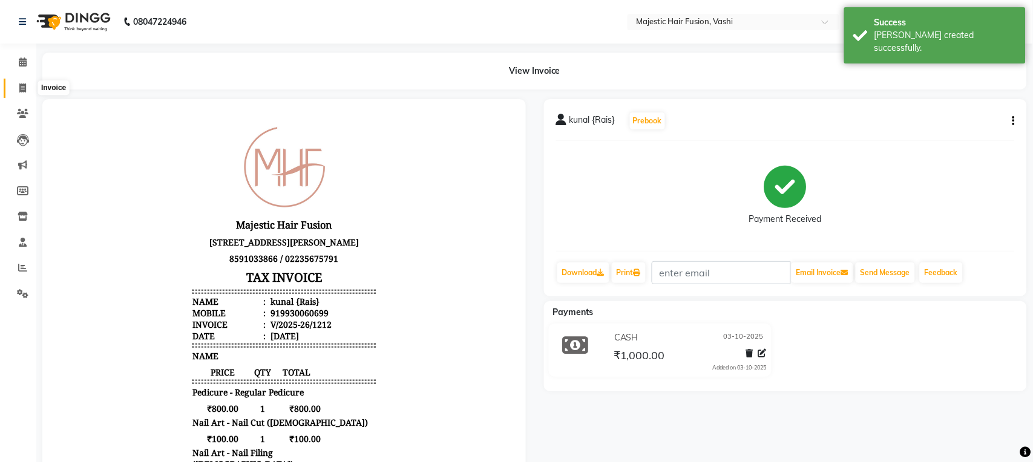
click at [21, 87] on icon at bounding box center [22, 88] width 7 height 9
select select "service"
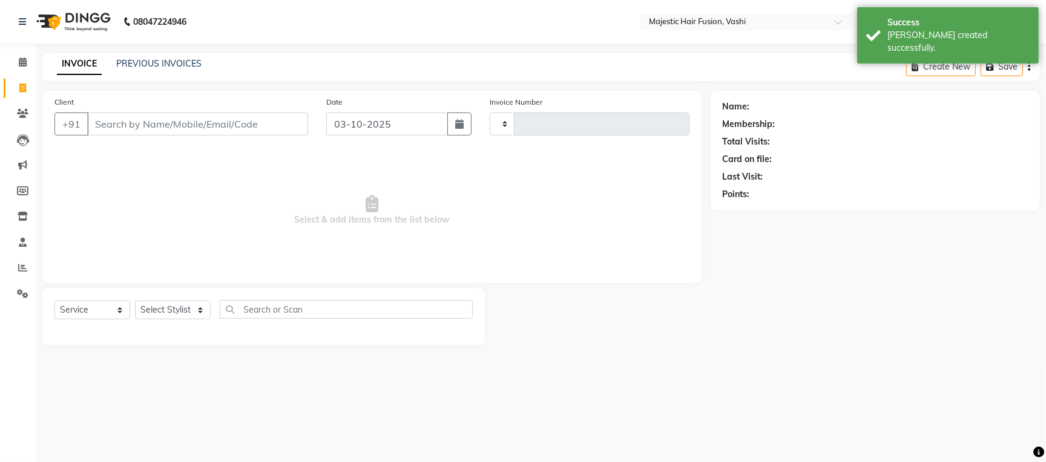
type input "1213"
select select "559"
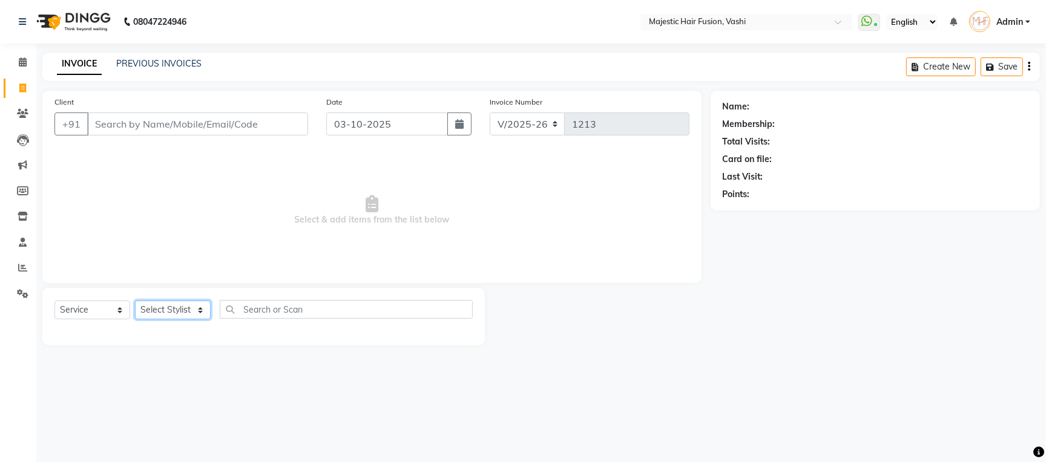
click at [160, 311] on select "Select Stylist [PERSON_NAME] [PERSON_NAME] [PERSON_NAME] [PERSON_NAME] Raise [P…" at bounding box center [173, 310] width 76 height 19
select select "32519"
click at [135, 301] on select "Select Stylist [PERSON_NAME] [PERSON_NAME] [PERSON_NAME] [PERSON_NAME] Raise [P…" at bounding box center [173, 310] width 76 height 19
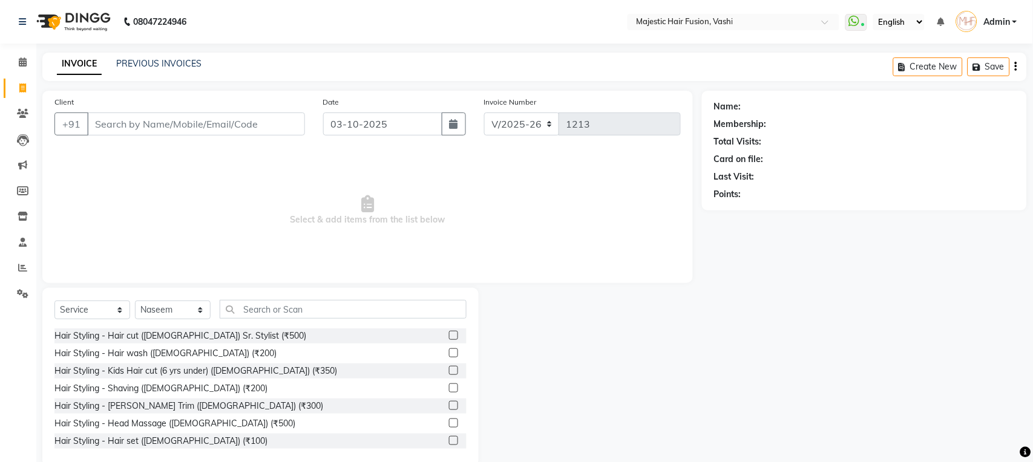
click at [449, 355] on label at bounding box center [453, 353] width 9 height 9
click at [449, 355] on input "checkbox" at bounding box center [453, 354] width 8 height 8
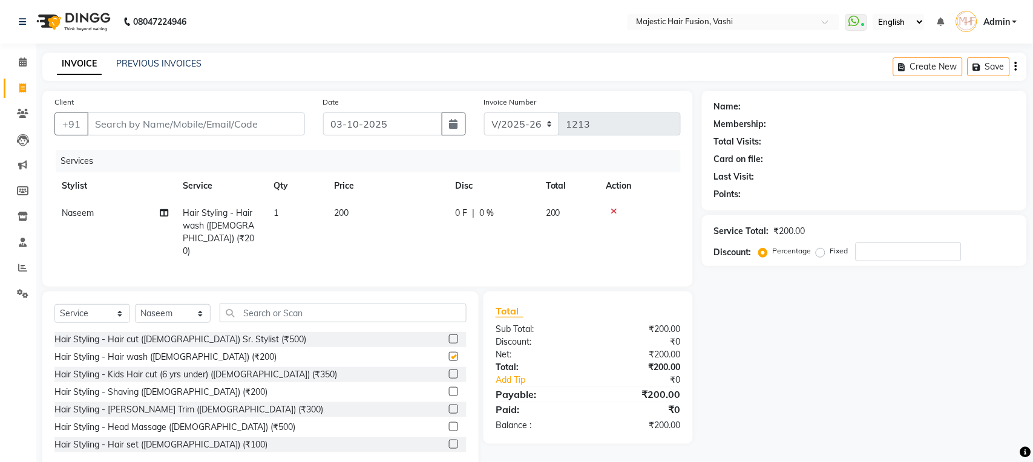
checkbox input "false"
click at [322, 309] on input "text" at bounding box center [343, 313] width 247 height 19
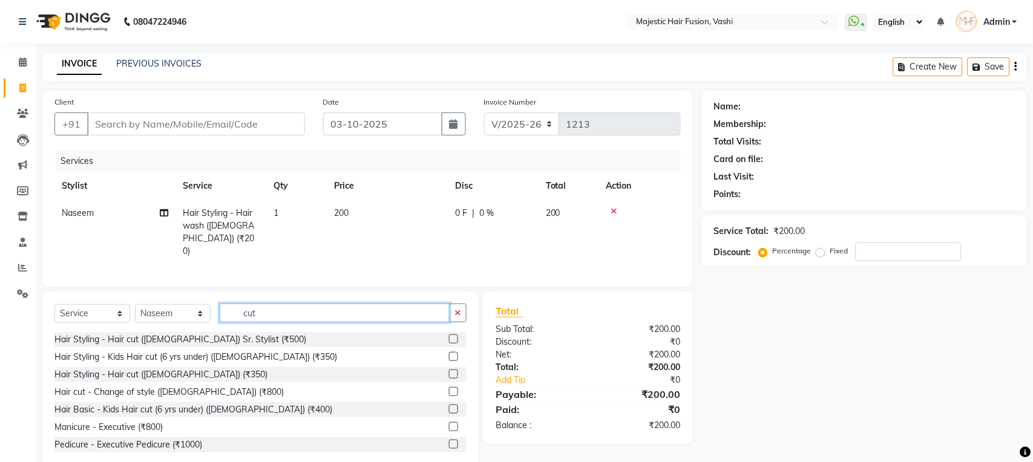
type input "cut"
click at [449, 372] on label at bounding box center [453, 374] width 9 height 9
click at [449, 372] on input "checkbox" at bounding box center [453, 375] width 8 height 8
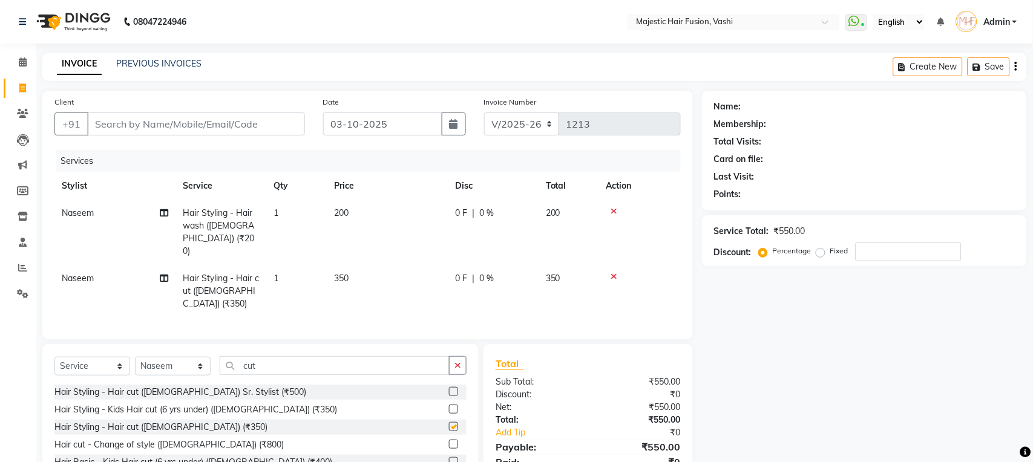
checkbox input "false"
click at [459, 361] on icon "button" at bounding box center [457, 365] width 7 height 8
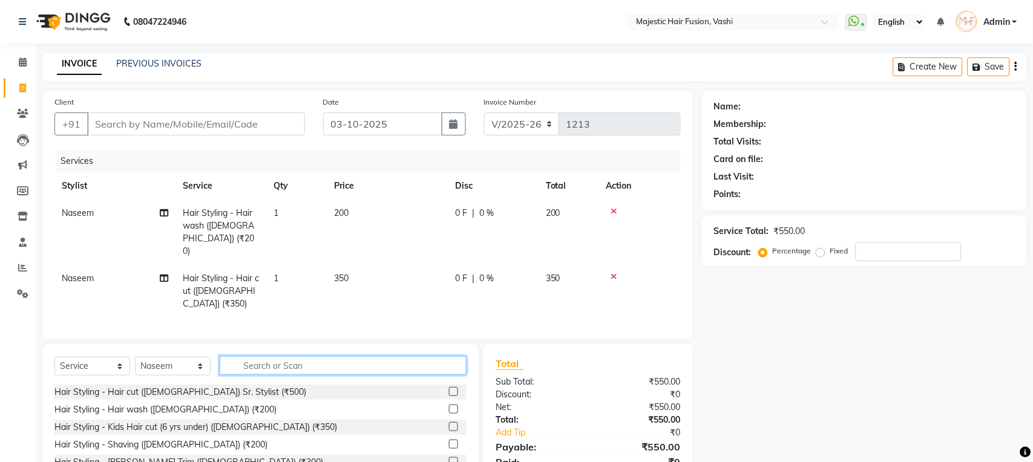
click at [382, 356] on input "text" at bounding box center [343, 365] width 247 height 19
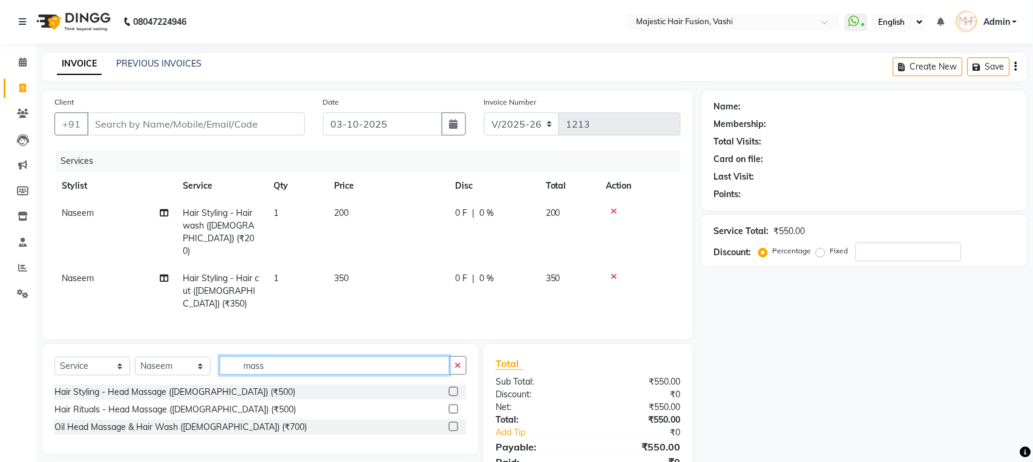
type input "mass"
click at [451, 387] on label at bounding box center [453, 391] width 9 height 9
click at [451, 389] on input "checkbox" at bounding box center [453, 393] width 8 height 8
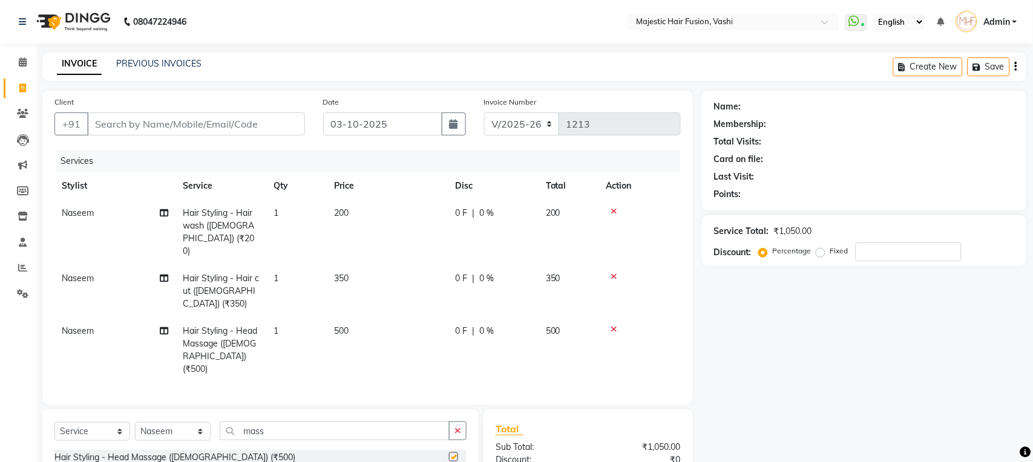
checkbox input "false"
click at [174, 127] on input "Client" at bounding box center [196, 124] width 218 height 23
type input "7"
type input "0"
type input "7"
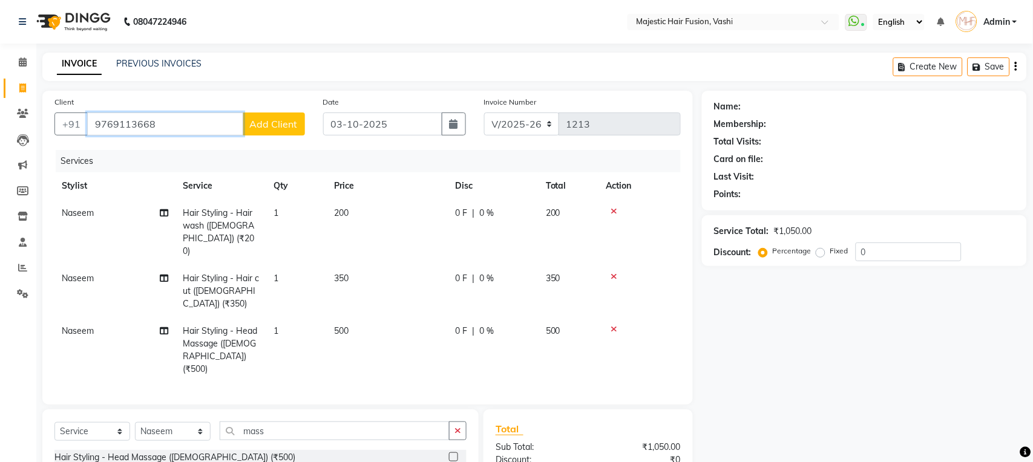
type input "9769113668"
click at [278, 122] on span "Add Client" at bounding box center [274, 124] width 48 height 12
select select "22"
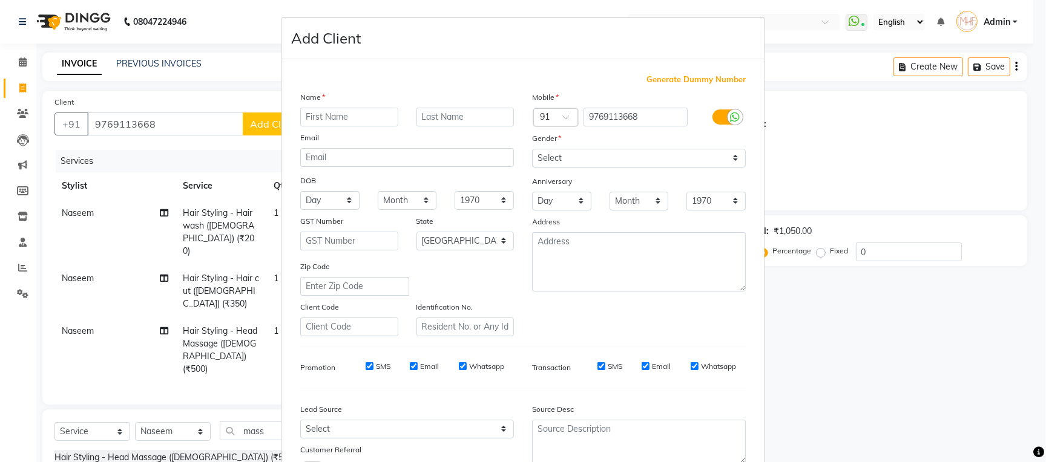
click at [366, 117] on input "text" at bounding box center [349, 117] width 98 height 19
type input "[PERSON_NAME]"
click at [454, 115] on input "text" at bounding box center [465, 117] width 98 height 19
type input "Kani"
click at [579, 160] on select "Select [DEMOGRAPHIC_DATA] [DEMOGRAPHIC_DATA] Other Prefer Not To Say" at bounding box center [639, 158] width 214 height 19
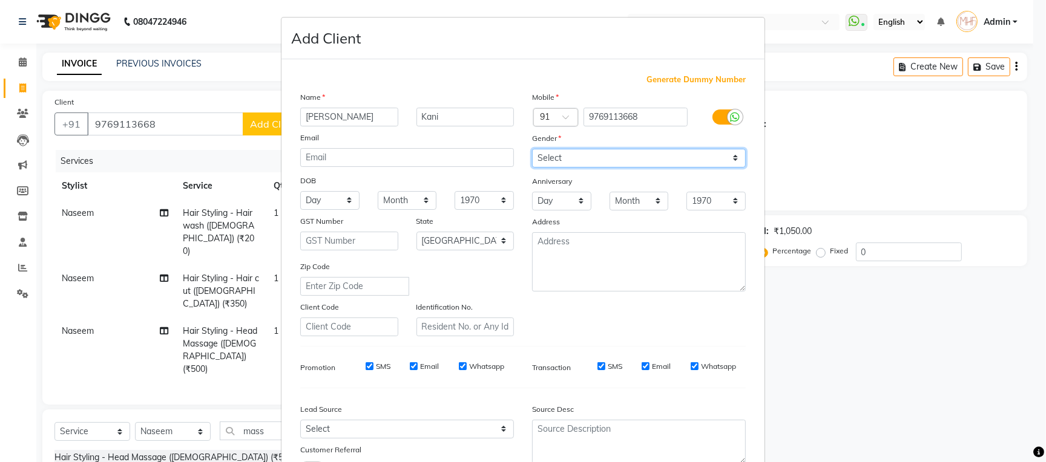
select select "[DEMOGRAPHIC_DATA]"
click at [532, 149] on select "Select [DEMOGRAPHIC_DATA] [DEMOGRAPHIC_DATA] Other Prefer Not To Say" at bounding box center [639, 158] width 214 height 19
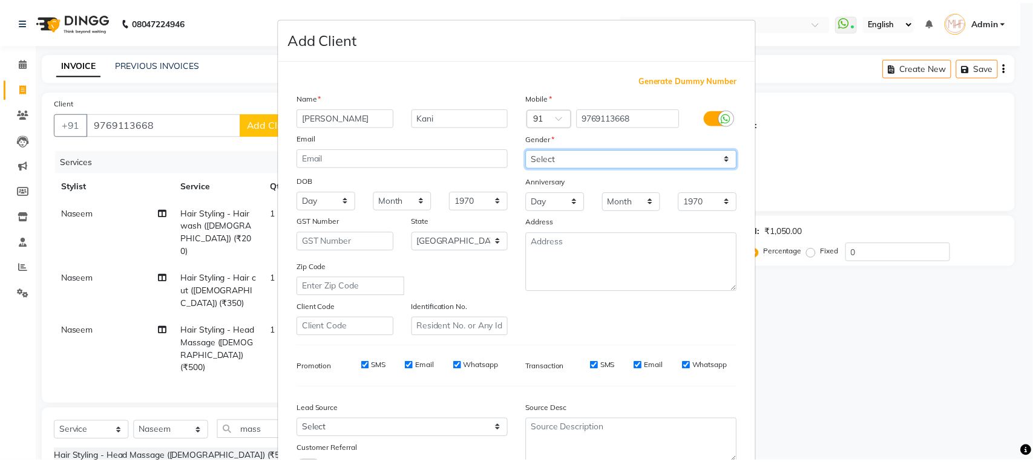
scroll to position [100, 0]
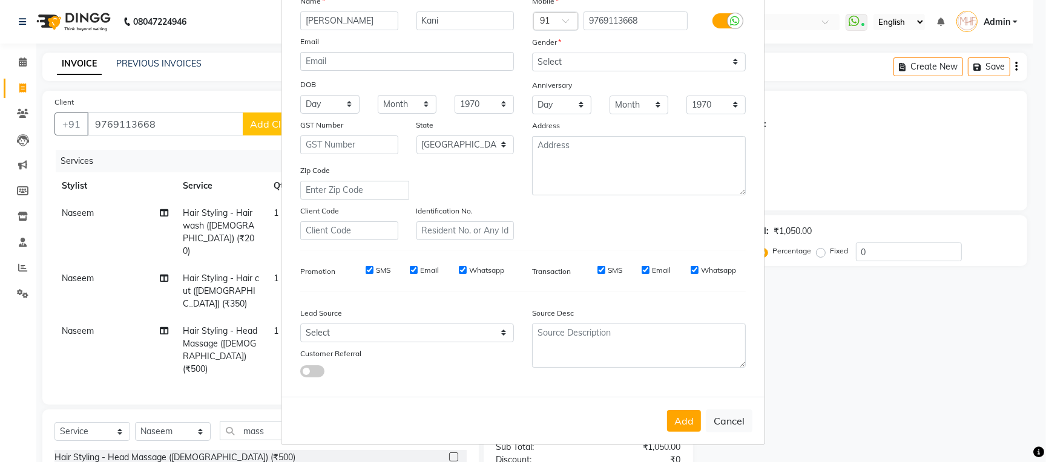
click at [641, 270] on input "Email" at bounding box center [645, 270] width 8 height 8
checkbox input "false"
click at [410, 267] on input "Email" at bounding box center [414, 270] width 8 height 8
checkbox input "false"
click at [395, 330] on select "Select Walk-in Referral Internet Friend Word of Mouth Advertisement Facebook Ju…" at bounding box center [407, 333] width 214 height 19
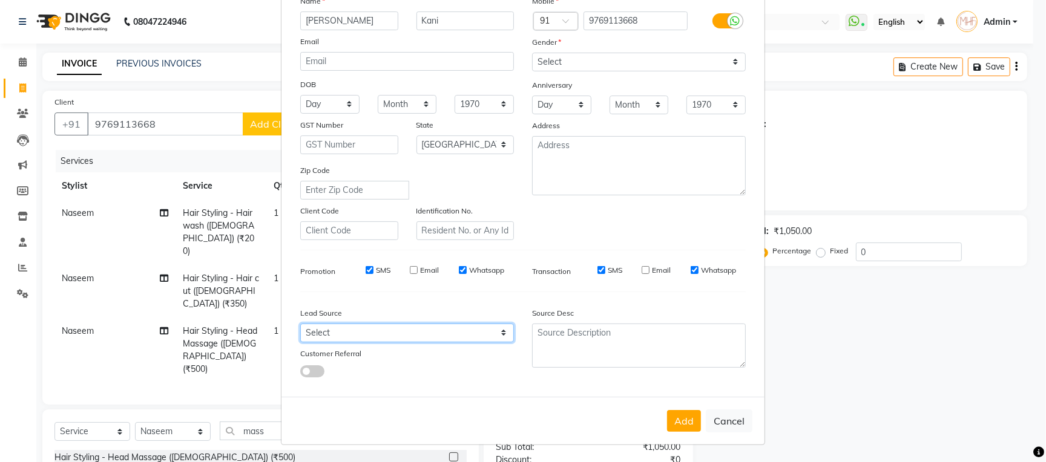
select select "8531"
click at [300, 324] on select "Select Walk-in Referral Internet Friend Word of Mouth Advertisement Facebook Ju…" at bounding box center [407, 333] width 214 height 19
click at [681, 425] on button "Add" at bounding box center [684, 421] width 34 height 22
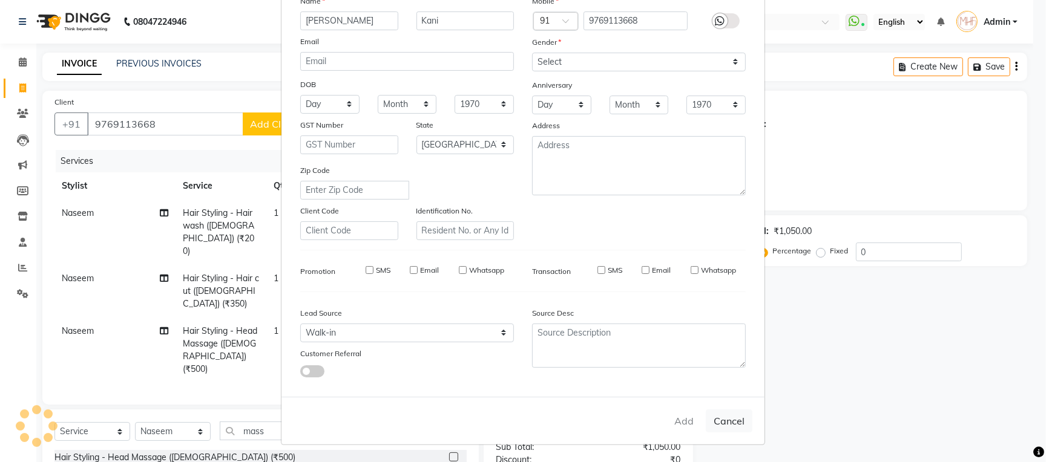
select select
select select "null"
select select
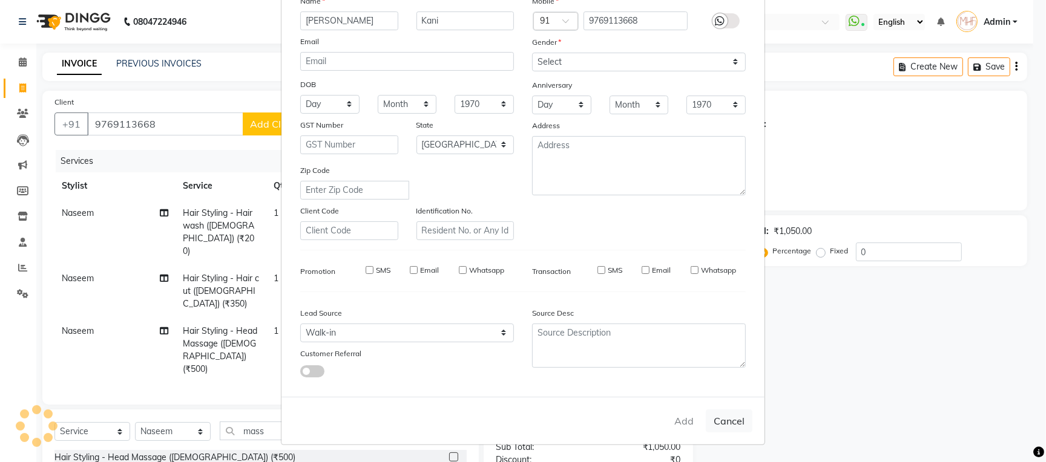
select select
checkbox input "false"
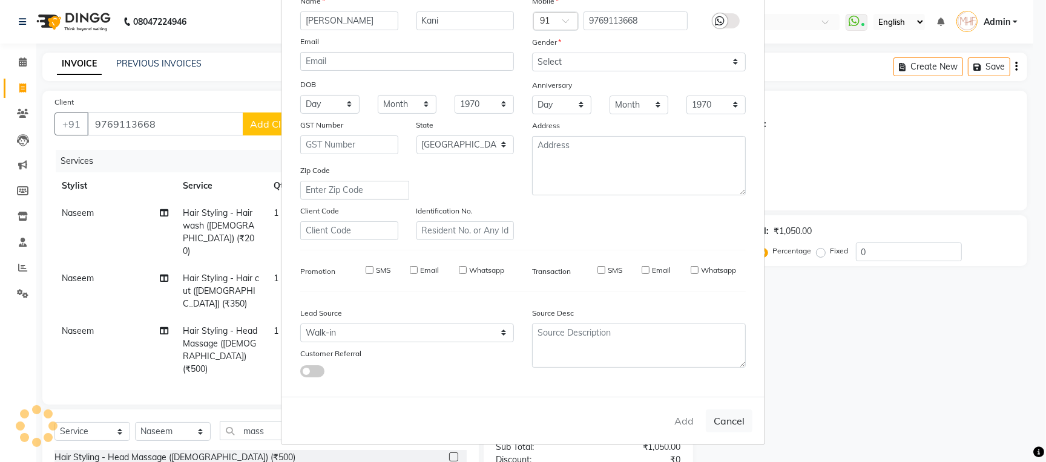
checkbox input "false"
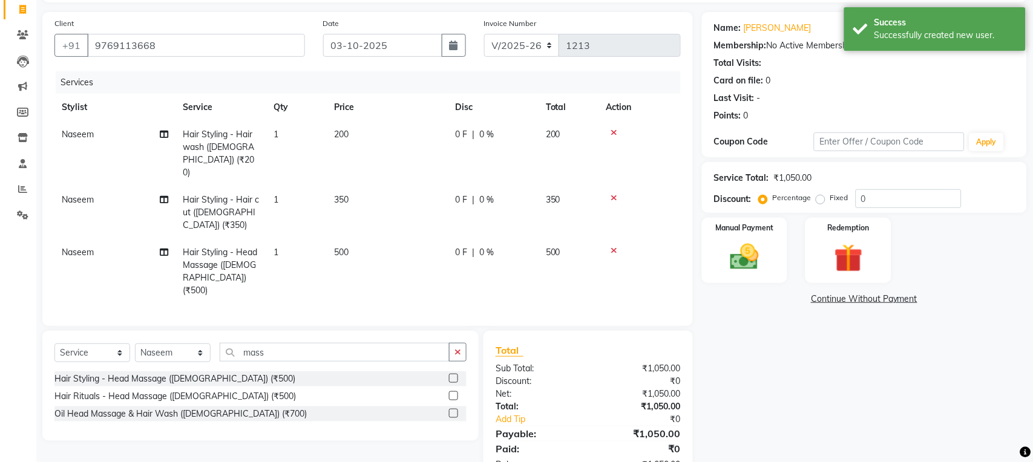
scroll to position [80, 0]
click at [741, 263] on img at bounding box center [745, 256] width 48 height 34
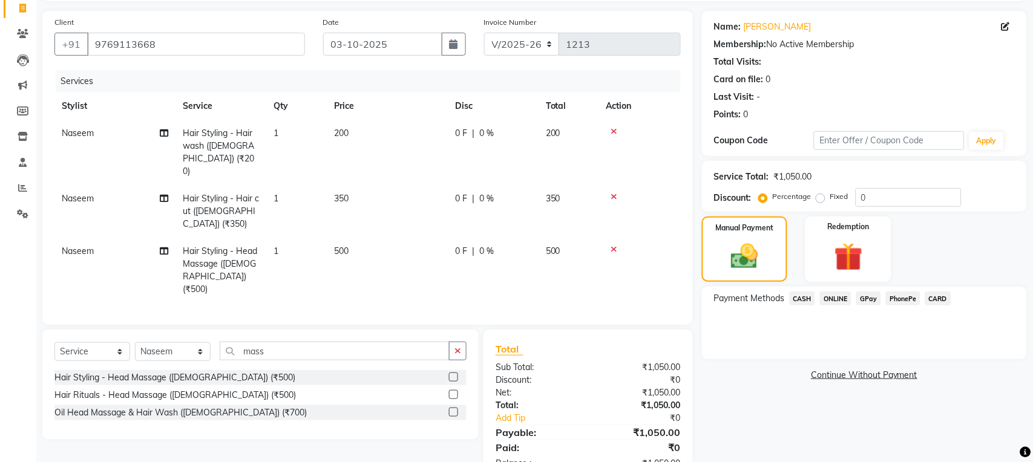
click at [938, 298] on span "CARD" at bounding box center [938, 299] width 26 height 14
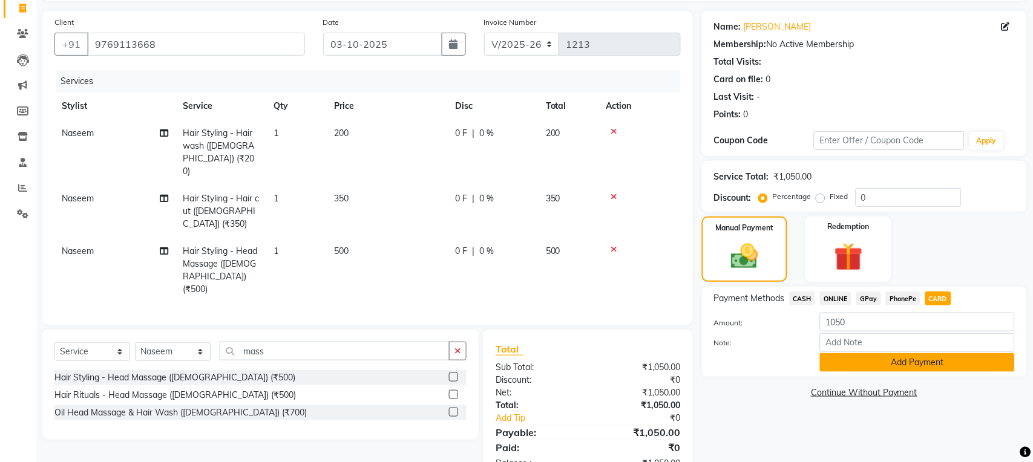
click at [914, 364] on button "Add Payment" at bounding box center [917, 362] width 195 height 19
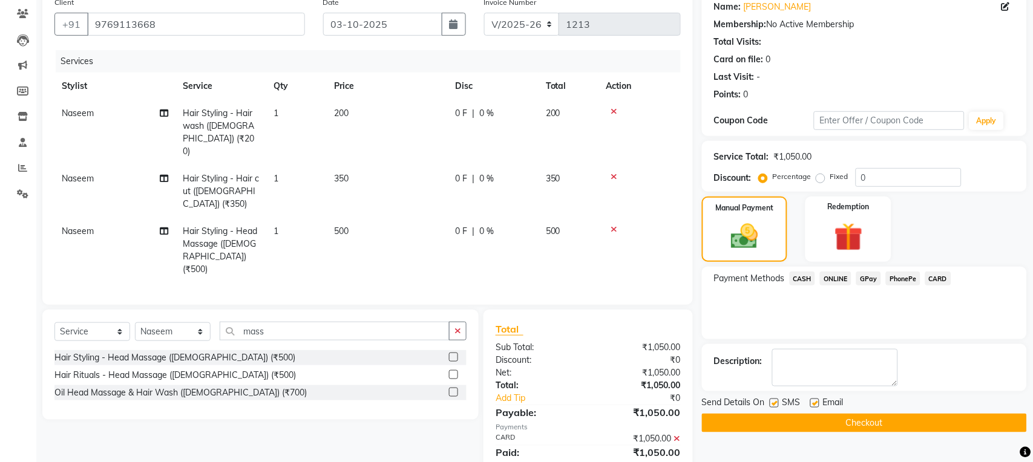
scroll to position [105, 0]
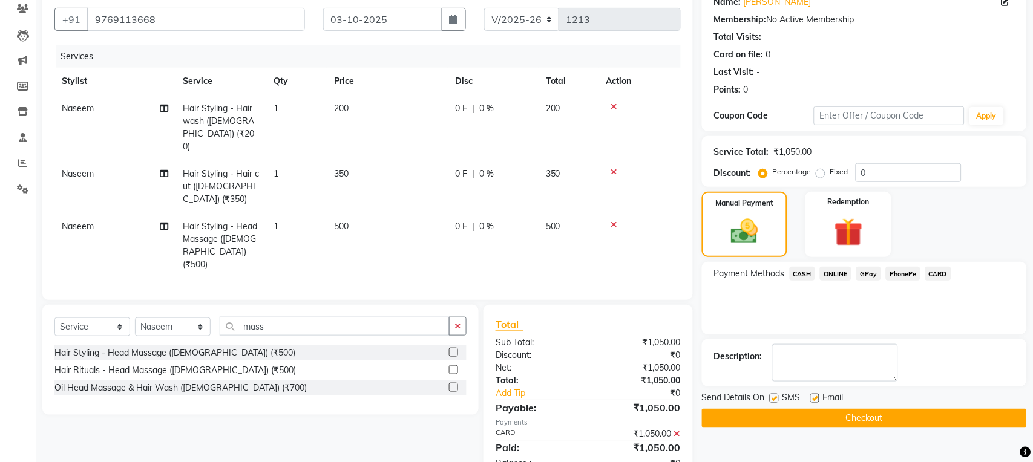
click at [773, 398] on label at bounding box center [774, 398] width 9 height 9
click at [773, 398] on input "checkbox" at bounding box center [774, 399] width 8 height 8
checkbox input "false"
click at [815, 401] on label at bounding box center [814, 398] width 9 height 9
click at [815, 401] on input "checkbox" at bounding box center [814, 399] width 8 height 8
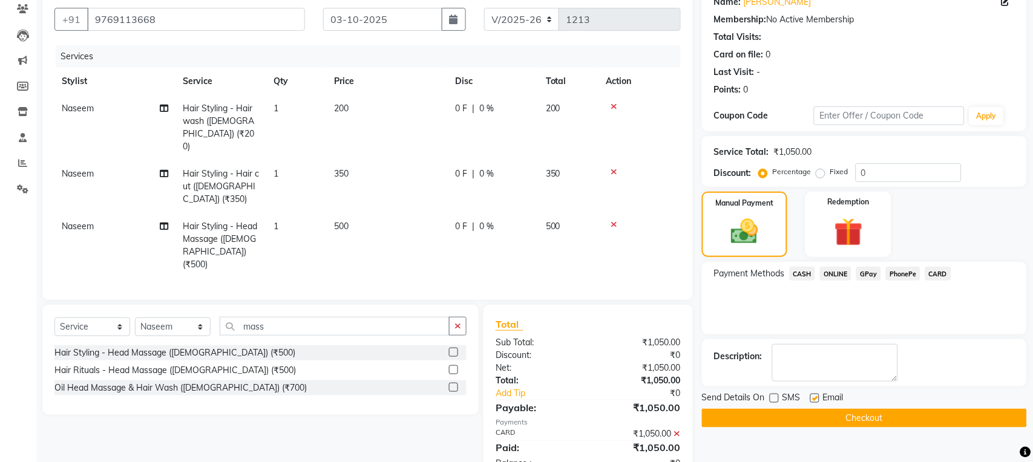
checkbox input "false"
click at [809, 416] on button "Checkout" at bounding box center [864, 418] width 325 height 19
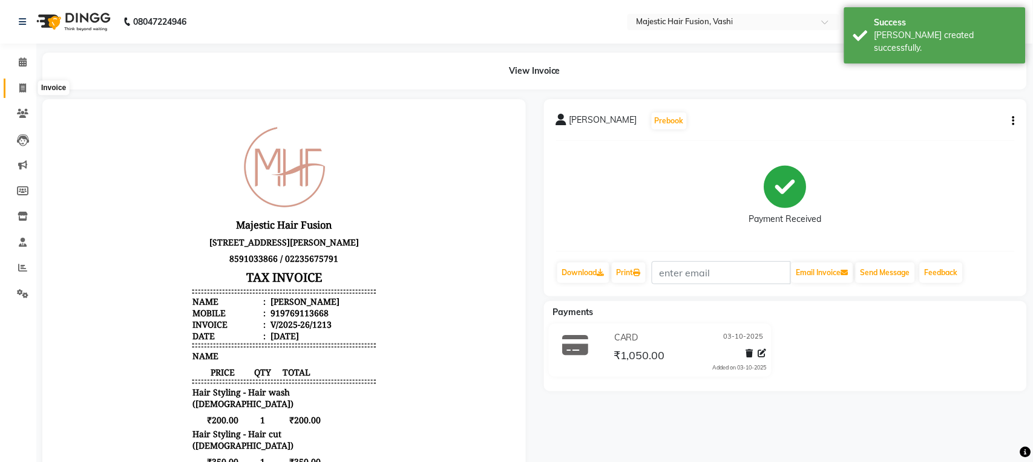
click at [21, 85] on icon at bounding box center [22, 88] width 7 height 9
select select "559"
select select "service"
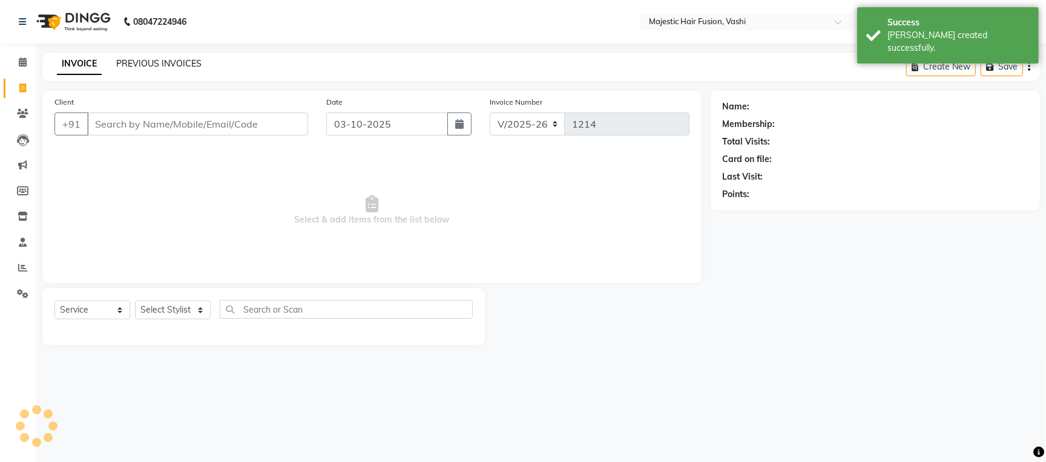
click at [160, 64] on link "PREVIOUS INVOICES" at bounding box center [158, 63] width 85 height 11
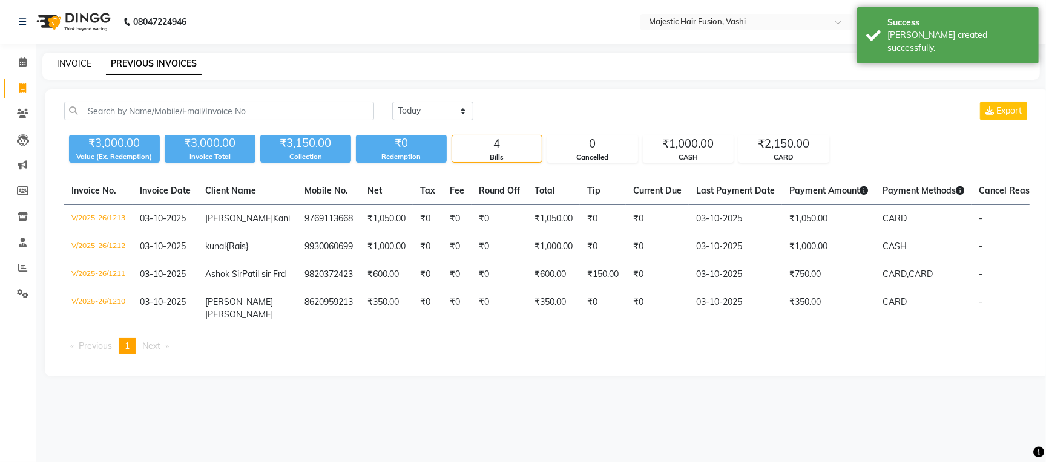
click at [77, 59] on link "INVOICE" at bounding box center [74, 63] width 34 height 11
select select "559"
select select "service"
